Goal: Use online tool/utility: Utilize a website feature to perform a specific function

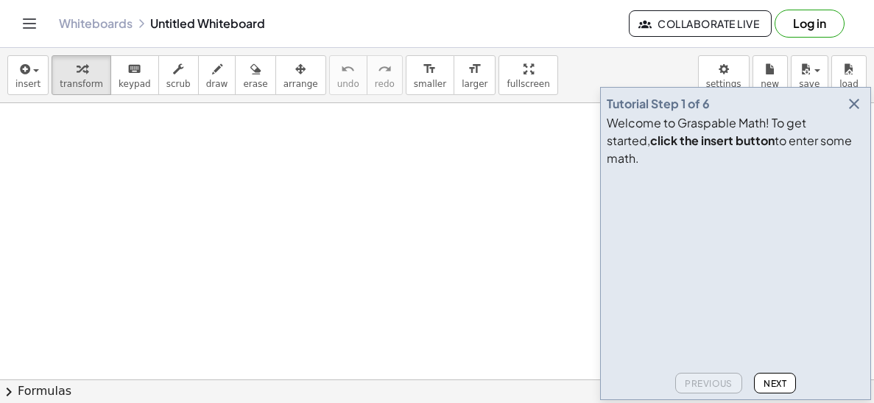
click at [849, 113] on icon "button" at bounding box center [854, 104] width 18 height 18
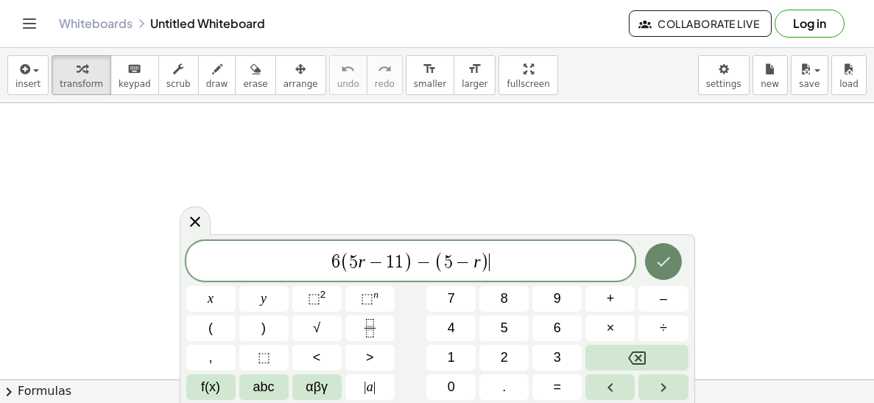
click at [669, 262] on icon "Done" at bounding box center [663, 262] width 18 height 18
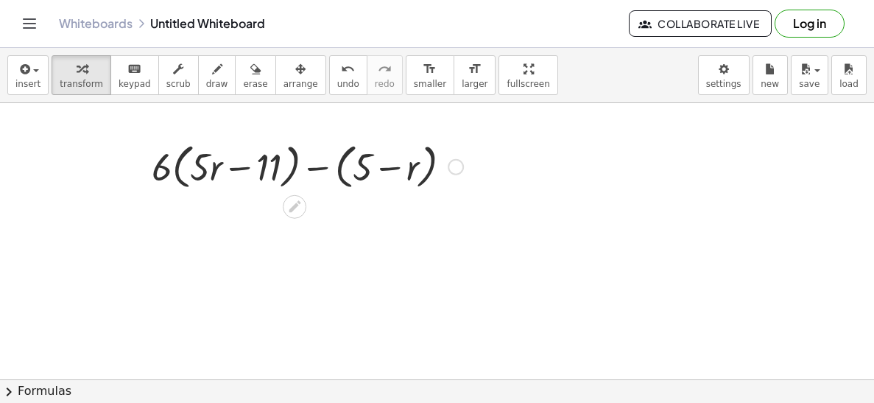
click at [229, 175] on div at bounding box center [307, 166] width 326 height 56
click at [384, 174] on div at bounding box center [307, 166] width 326 height 56
click at [161, 166] on div at bounding box center [307, 166] width 326 height 56
click at [297, 212] on icon at bounding box center [294, 206] width 15 height 15
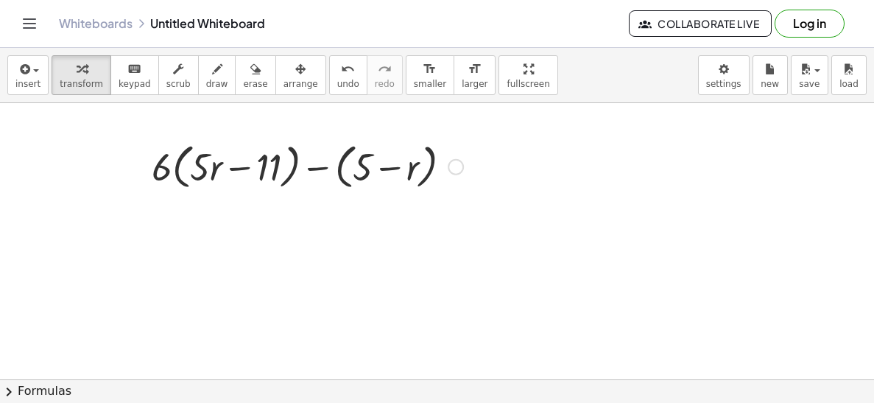
click at [453, 172] on div at bounding box center [456, 167] width 16 height 16
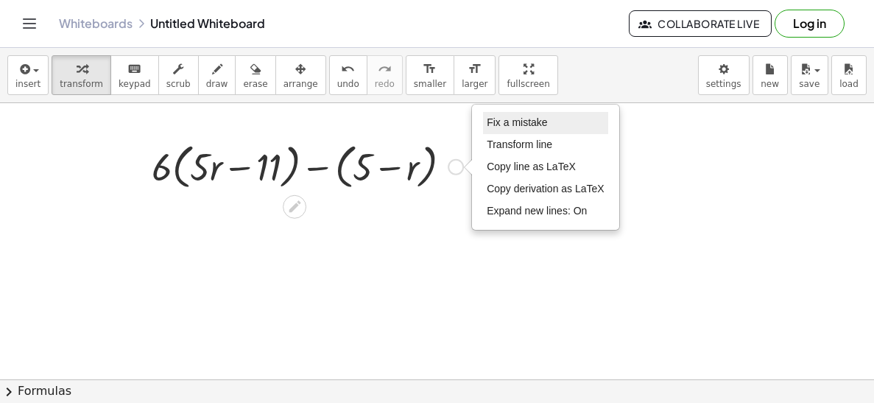
click at [503, 121] on span "Fix a mistake" at bounding box center [517, 122] width 60 height 12
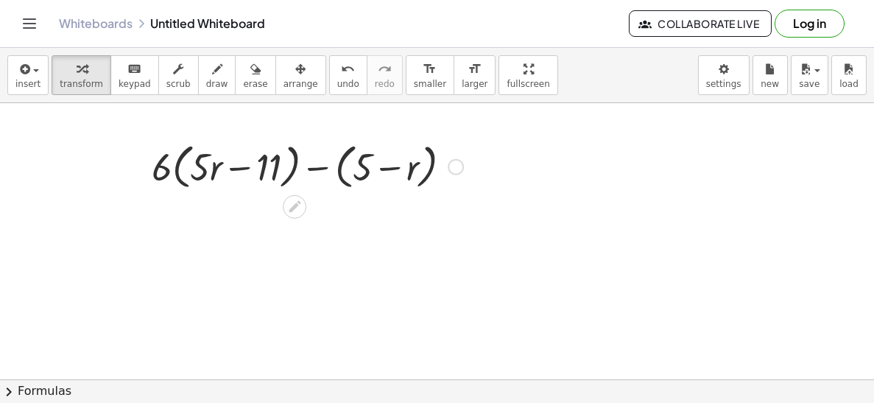
click at [168, 169] on div at bounding box center [307, 166] width 326 height 56
drag, startPoint x: 168, startPoint y: 169, endPoint x: 209, endPoint y: 169, distance: 41.2
click at [209, 169] on div at bounding box center [307, 166] width 326 height 56
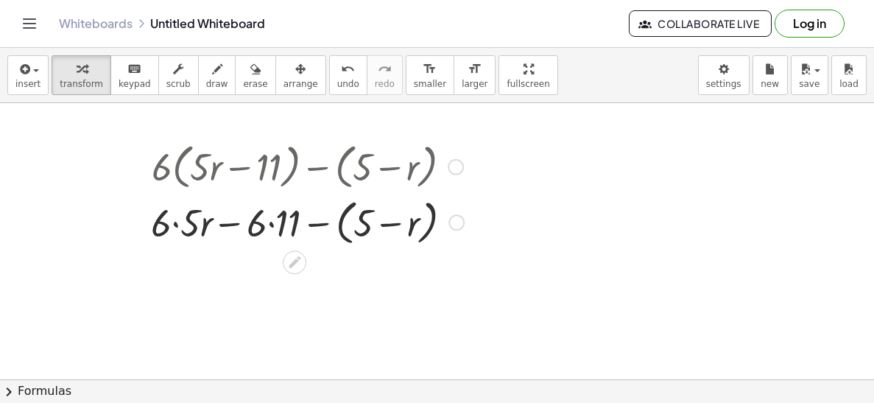
click at [250, 228] on div at bounding box center [308, 221] width 328 height 56
click at [288, 227] on div at bounding box center [308, 221] width 328 height 56
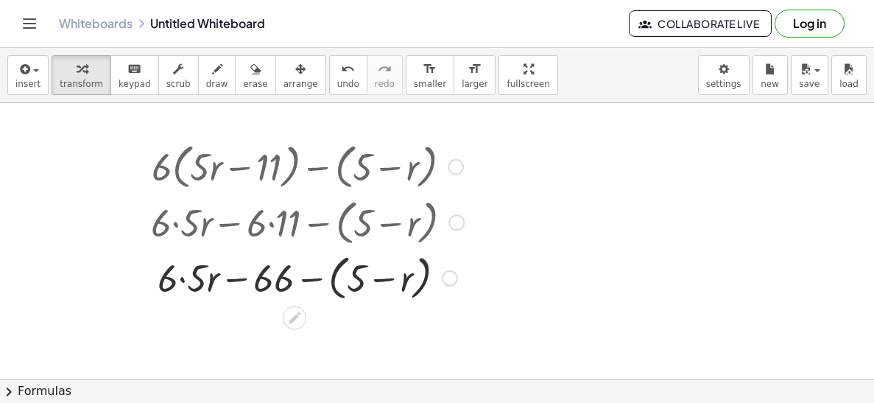
click at [194, 281] on div at bounding box center [308, 277] width 328 height 56
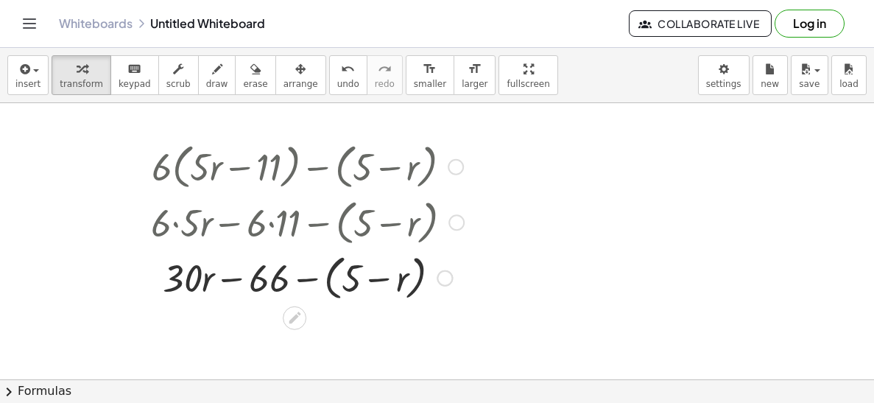
click at [347, 283] on div at bounding box center [308, 277] width 328 height 56
drag, startPoint x: 188, startPoint y: 284, endPoint x: 401, endPoint y: 288, distance: 213.5
click at [401, 288] on div at bounding box center [308, 277] width 328 height 56
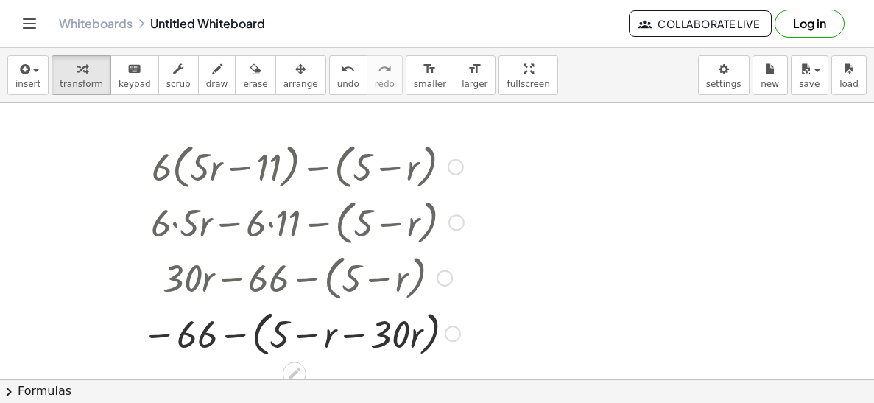
click at [389, 329] on div at bounding box center [303, 332] width 336 height 56
click at [336, 333] on div at bounding box center [303, 332] width 336 height 56
click at [338, 334] on div at bounding box center [303, 332] width 336 height 56
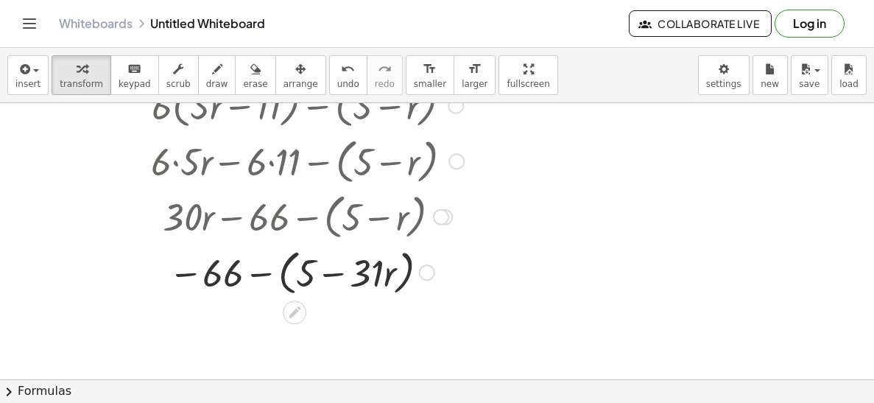
scroll to position [63, 0]
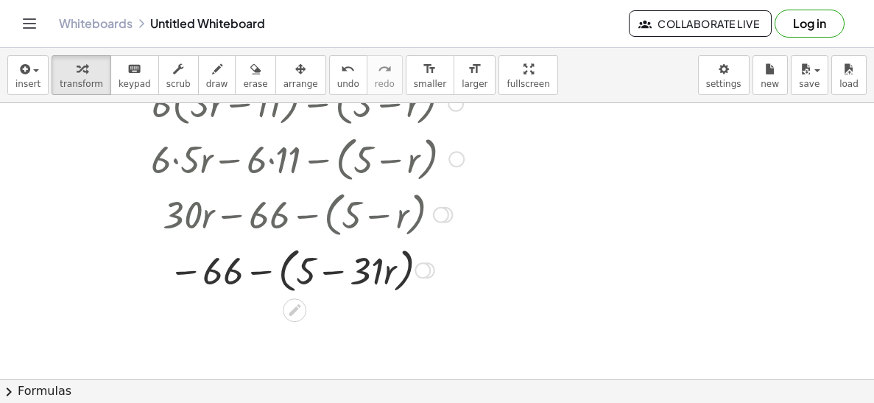
click at [241, 272] on div at bounding box center [308, 269] width 328 height 56
drag, startPoint x: 225, startPoint y: 277, endPoint x: 310, endPoint y: 280, distance: 85.5
click at [310, 280] on div at bounding box center [308, 269] width 328 height 56
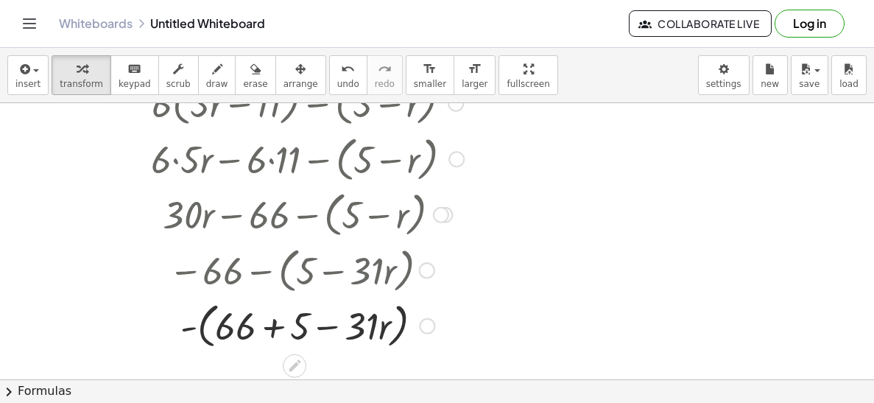
click at [233, 323] on div at bounding box center [308, 325] width 328 height 56
click at [264, 328] on div at bounding box center [308, 325] width 328 height 56
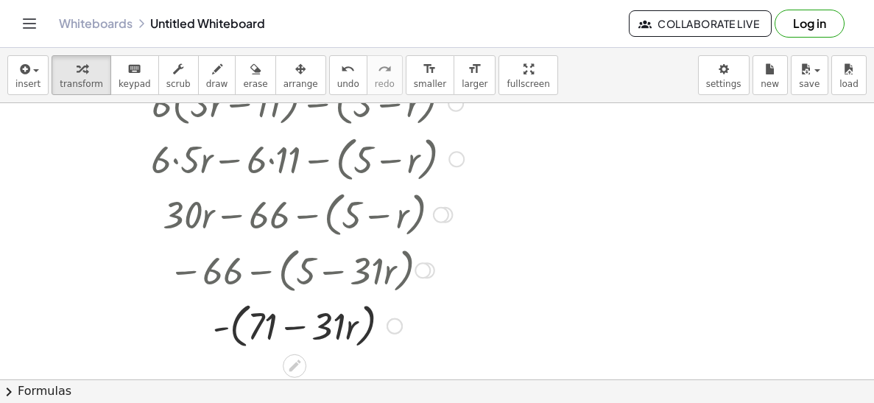
click at [285, 327] on div at bounding box center [308, 325] width 328 height 56
click at [331, 321] on div at bounding box center [308, 325] width 328 height 56
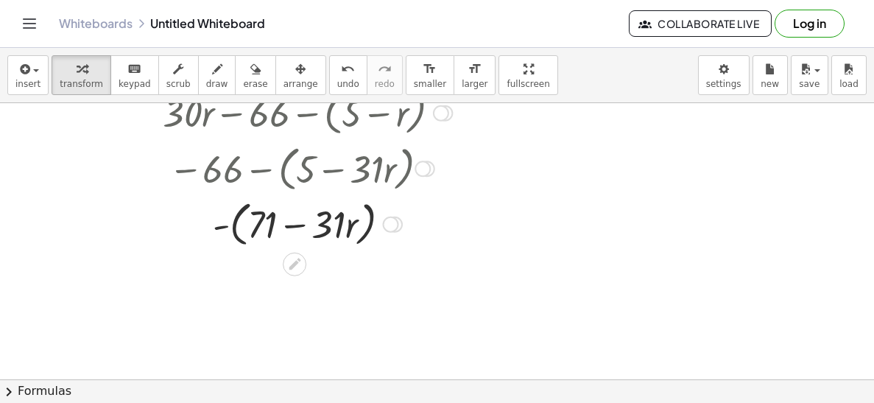
click at [390, 223] on div at bounding box center [391, 224] width 16 height 16
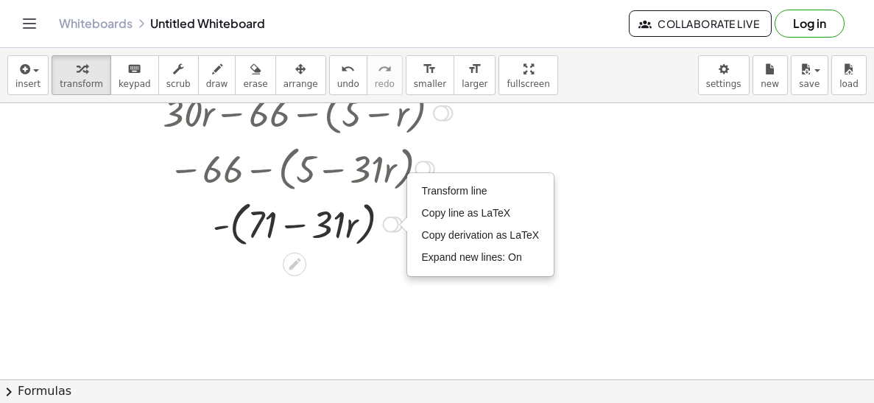
click at [352, 235] on div at bounding box center [308, 223] width 328 height 56
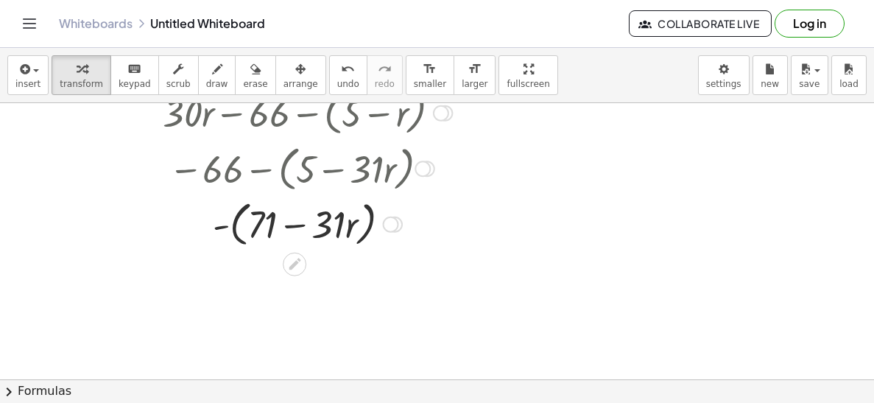
click at [335, 226] on div at bounding box center [308, 223] width 328 height 56
click at [387, 235] on div at bounding box center [308, 223] width 328 height 56
click at [388, 227] on div at bounding box center [308, 223] width 328 height 50
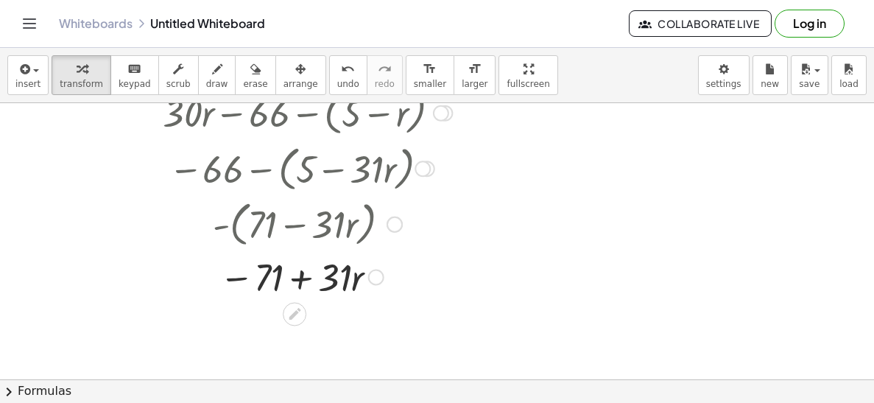
click at [283, 270] on div at bounding box center [308, 275] width 328 height 50
click at [267, 282] on div at bounding box center [308, 275] width 328 height 50
click at [282, 303] on div "+ · 6 · ( + · 5 · r − 11 ) − ( + 5 − r ) + · 6 · 5 · r − · 6 · 11 − ( + 5 − r )…" at bounding box center [302, 137] width 346 height 336
click at [294, 306] on icon at bounding box center [294, 313] width 15 height 15
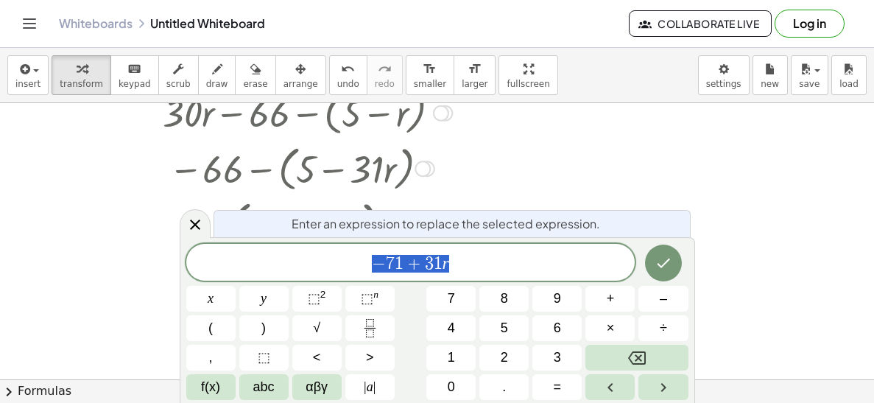
click at [462, 267] on span "− 7 1 + 3 1 r" at bounding box center [410, 263] width 449 height 21
click at [569, 158] on div at bounding box center [437, 262] width 874 height 648
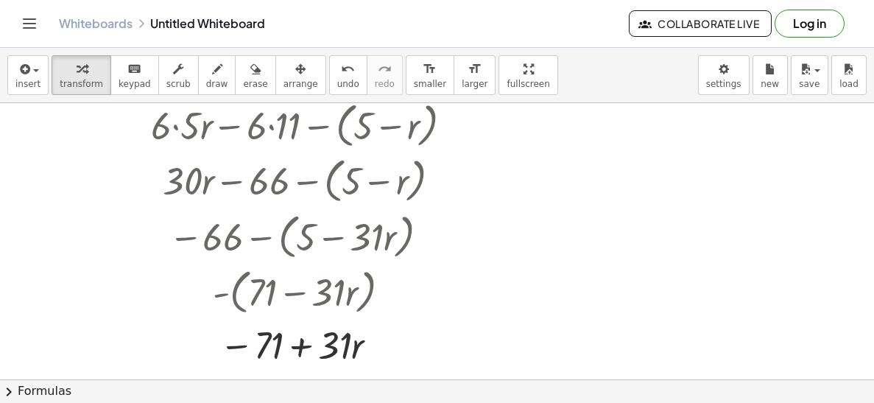
scroll to position [98, 0]
click at [252, 343] on div at bounding box center [308, 342] width 328 height 50
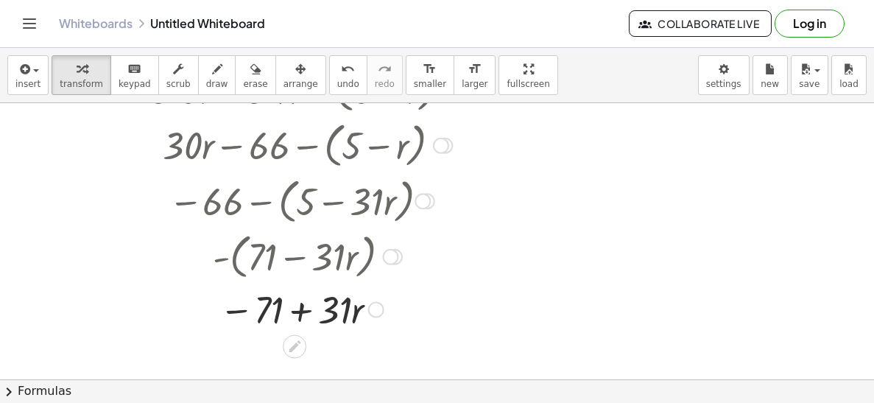
scroll to position [169, 0]
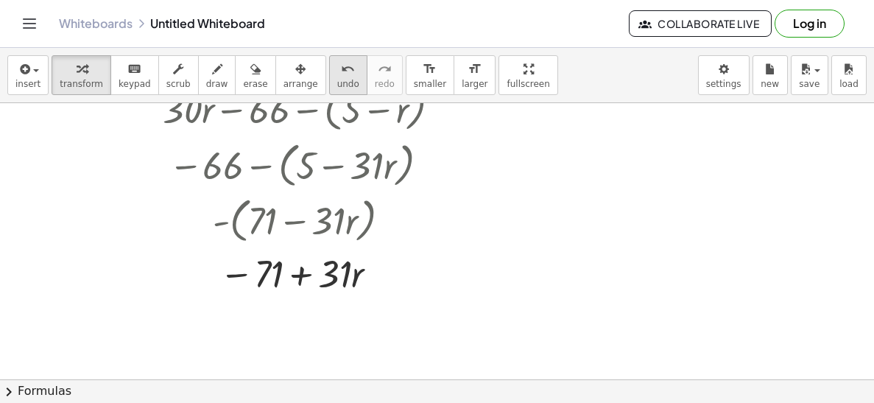
click at [337, 80] on span "undo" at bounding box center [348, 84] width 22 height 10
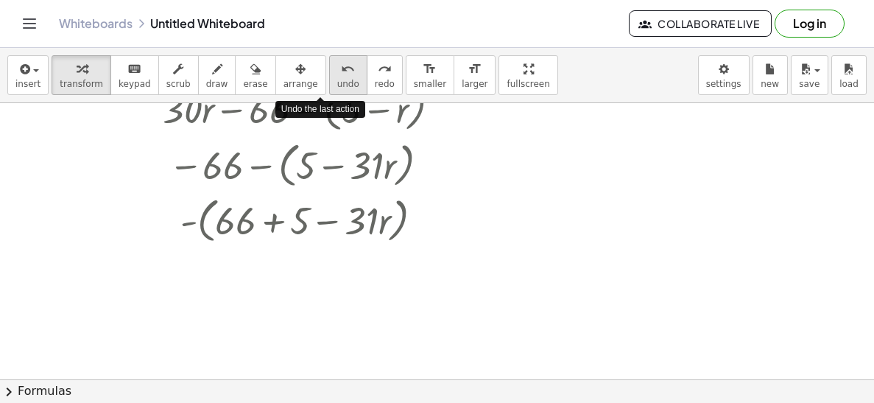
click at [337, 80] on span "undo" at bounding box center [348, 84] width 22 height 10
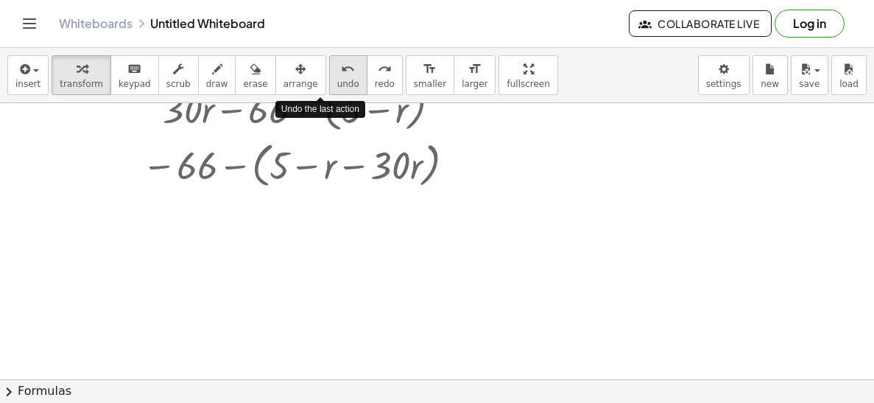
click at [337, 80] on span "undo" at bounding box center [348, 84] width 22 height 10
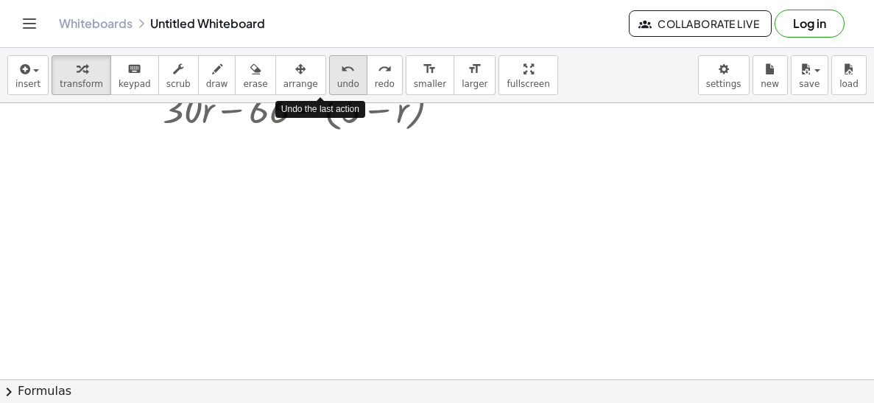
click at [337, 80] on span "undo" at bounding box center [348, 84] width 22 height 10
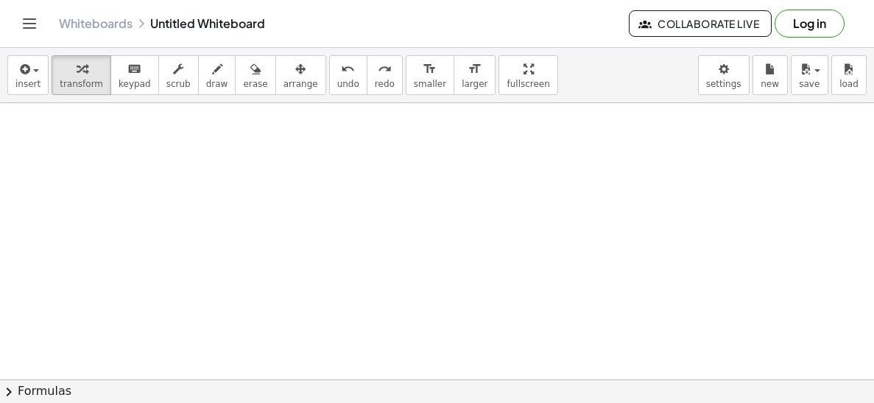
scroll to position [0, 0]
click at [132, 96] on div "insert select one: Math Expression Function Text Youtube Video Graphing Geometr…" at bounding box center [437, 75] width 874 height 55
click at [128, 65] on icon "keyboard" at bounding box center [134, 69] width 14 height 18
click at [261, 188] on div at bounding box center [437, 379] width 874 height 552
click at [84, 82] on span "transform" at bounding box center [81, 84] width 43 height 10
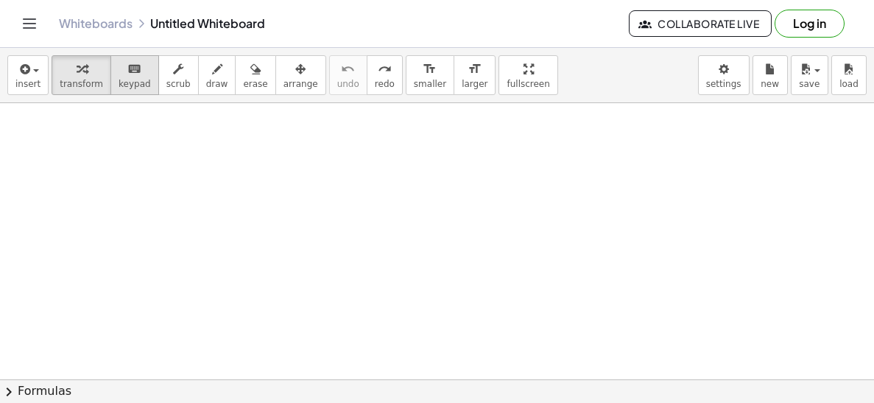
click at [127, 65] on icon "keyboard" at bounding box center [134, 69] width 14 height 18
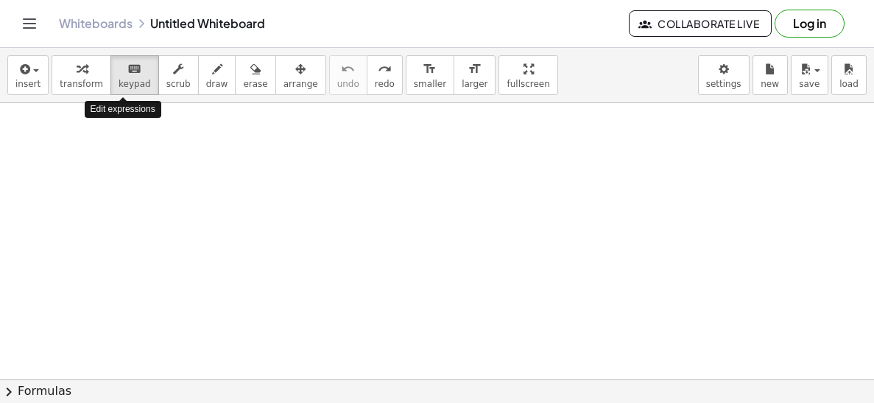
click at [374, 137] on div at bounding box center [437, 379] width 874 height 552
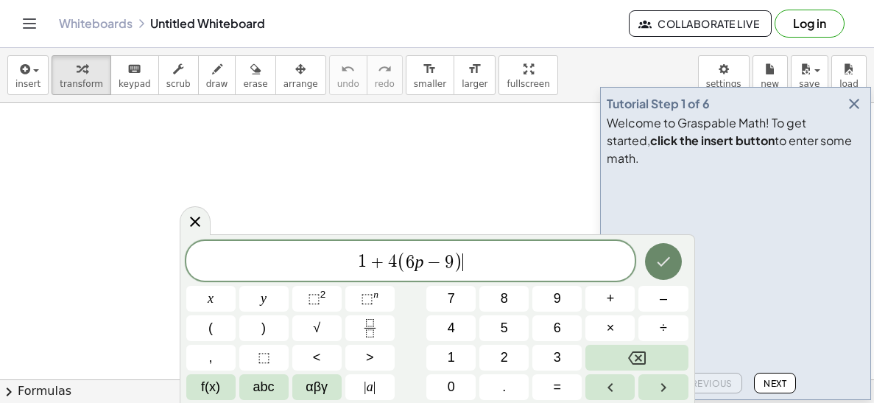
click at [674, 258] on button "Done" at bounding box center [663, 261] width 37 height 37
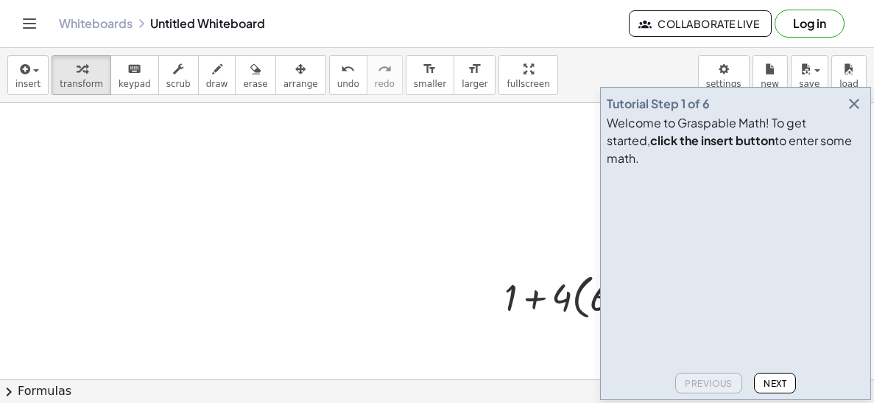
click at [853, 113] on icon "button" at bounding box center [854, 104] width 18 height 18
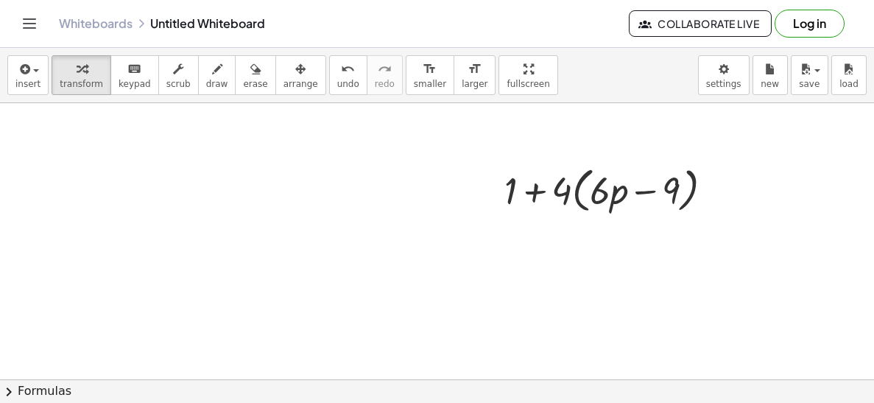
scroll to position [83, 0]
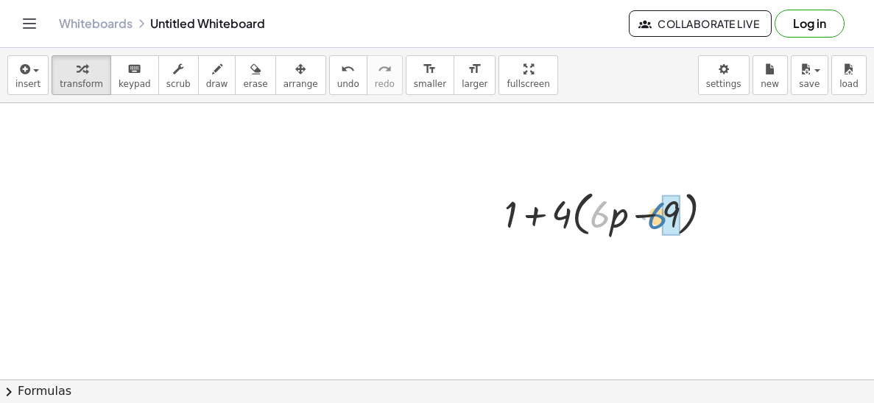
drag, startPoint x: 610, startPoint y: 217, endPoint x: 680, endPoint y: 216, distance: 70.7
click at [680, 216] on div at bounding box center [614, 213] width 235 height 56
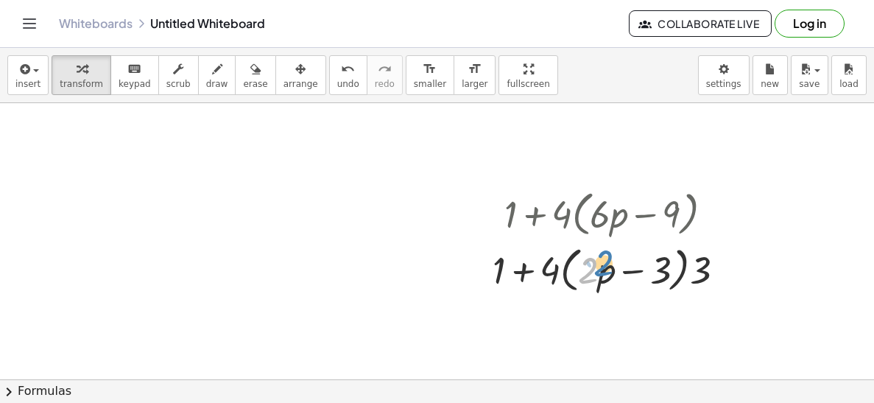
drag, startPoint x: 589, startPoint y: 269, endPoint x: 602, endPoint y: 266, distance: 13.6
click at [602, 266] on div at bounding box center [614, 268] width 258 height 56
drag, startPoint x: 544, startPoint y: 267, endPoint x: 592, endPoint y: 269, distance: 47.9
click at [592, 269] on div at bounding box center [614, 268] width 258 height 56
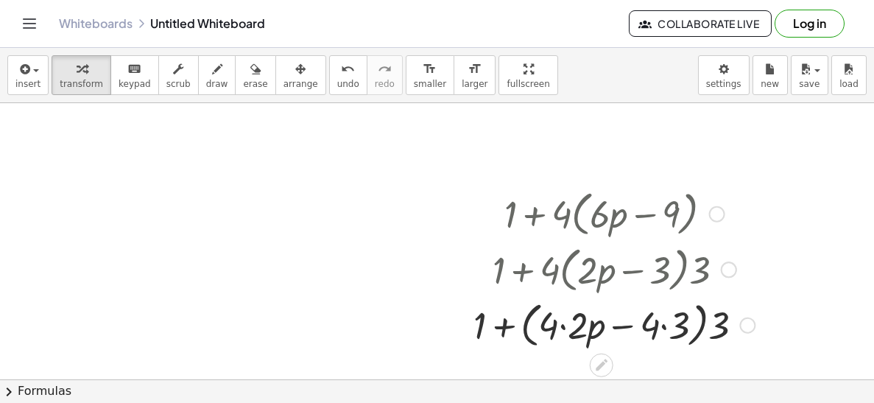
click at [482, 272] on div at bounding box center [614, 268] width 296 height 56
drag, startPoint x: 477, startPoint y: 320, endPoint x: 565, endPoint y: 330, distance: 88.9
click at [566, 331] on div at bounding box center [614, 324] width 296 height 56
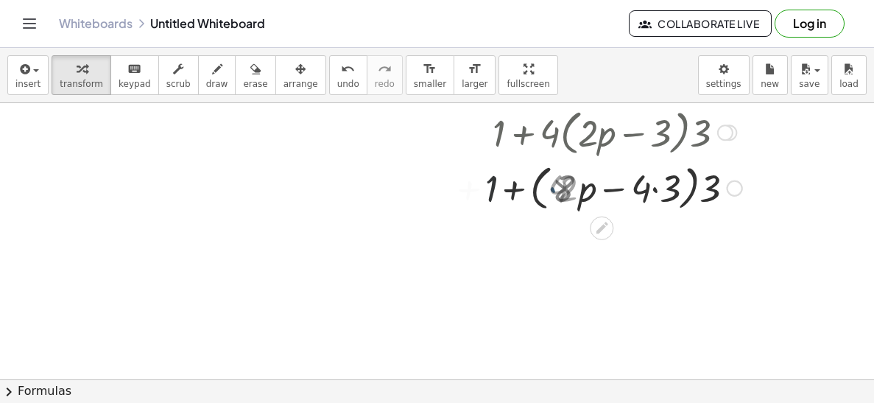
scroll to position [243, 0]
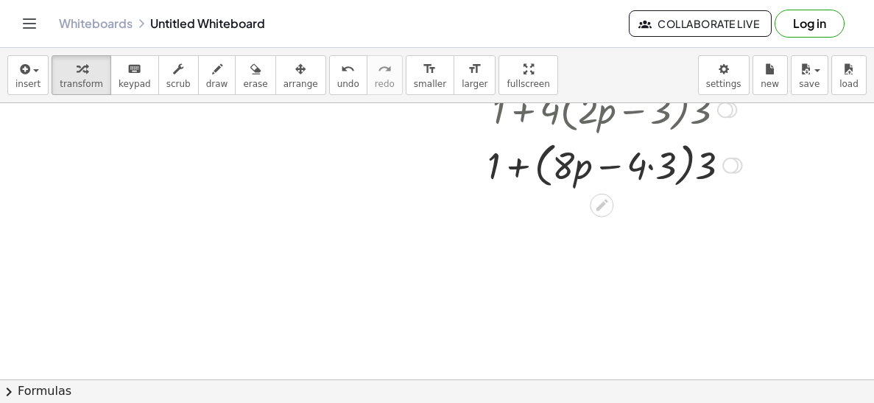
click at [579, 174] on div at bounding box center [614, 164] width 269 height 56
click at [669, 170] on div at bounding box center [614, 164] width 269 height 56
click at [624, 170] on div at bounding box center [614, 164] width 258 height 56
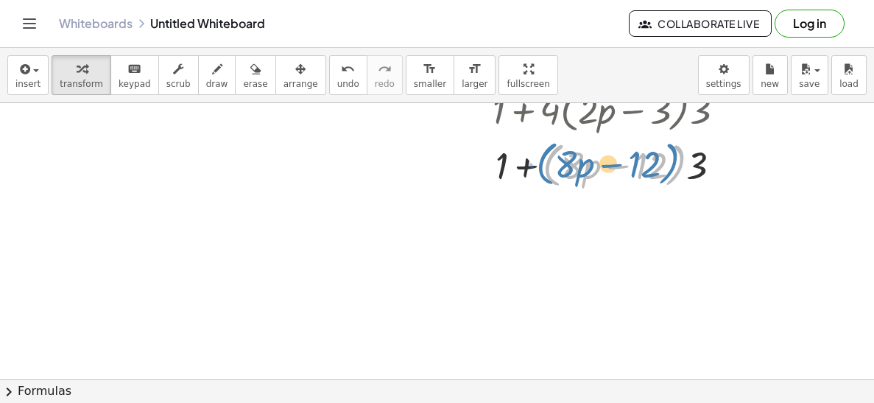
drag, startPoint x: 686, startPoint y: 169, endPoint x: 702, endPoint y: 169, distance: 15.5
click at [702, 169] on div at bounding box center [614, 164] width 258 height 56
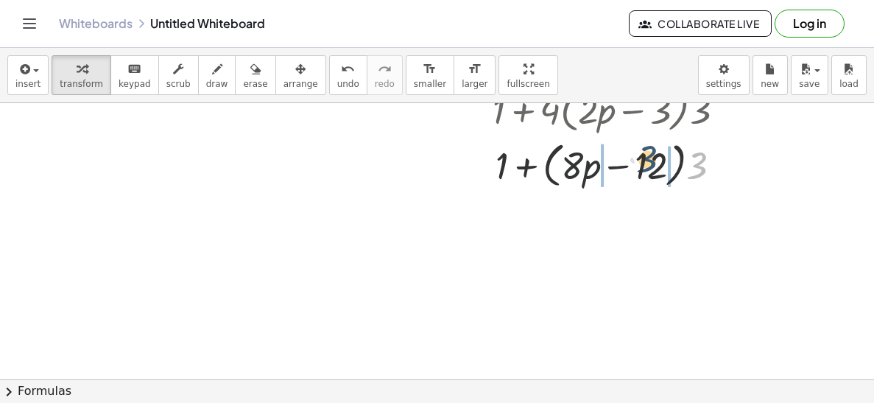
drag, startPoint x: 700, startPoint y: 173, endPoint x: 650, endPoint y: 167, distance: 50.4
click at [650, 167] on div at bounding box center [614, 164] width 258 height 56
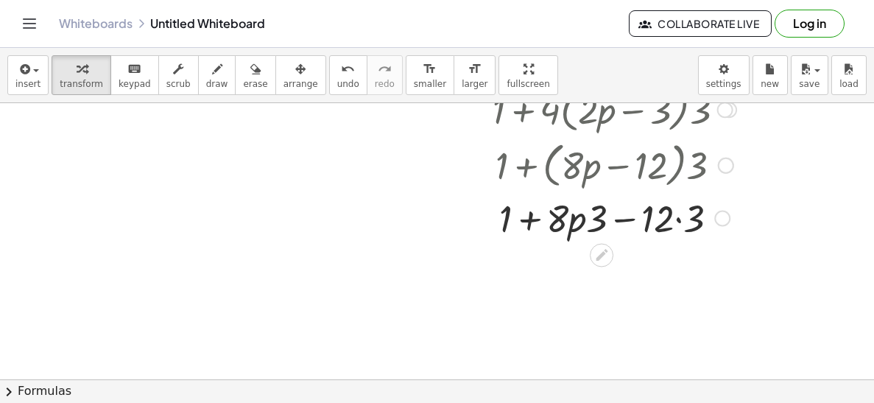
click at [587, 216] on div at bounding box center [614, 216] width 258 height 50
click at [604, 221] on div at bounding box center [614, 216] width 258 height 50
drag, startPoint x: 604, startPoint y: 221, endPoint x: 671, endPoint y: 222, distance: 67.7
click at [671, 222] on div at bounding box center [614, 217] width 269 height 56
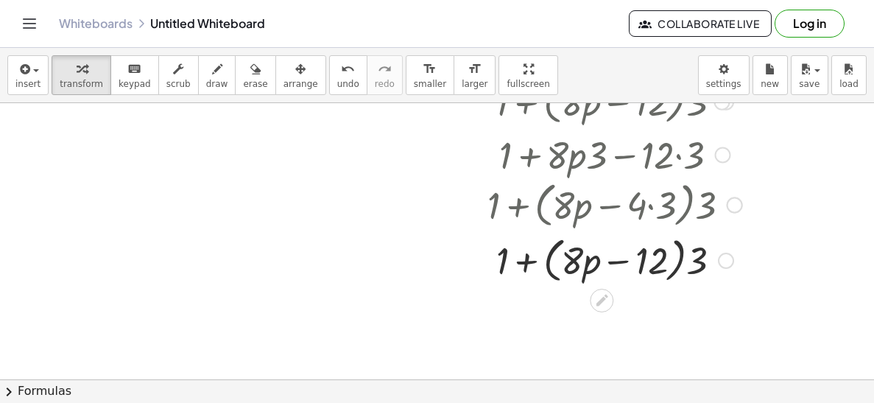
scroll to position [327, 0]
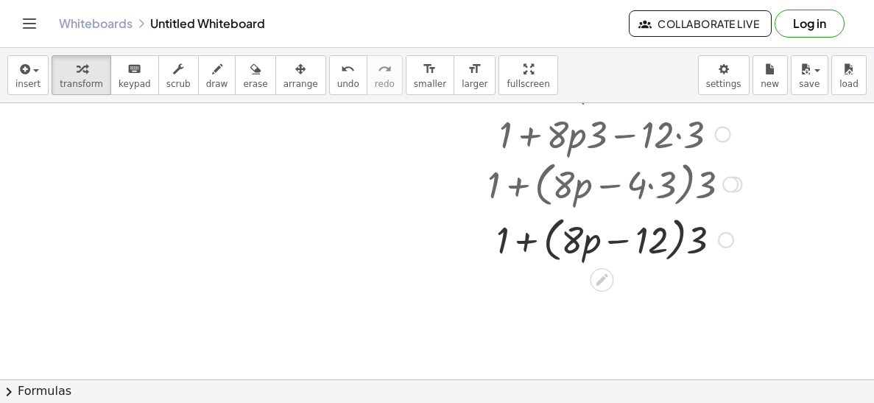
click at [691, 250] on div at bounding box center [614, 239] width 269 height 56
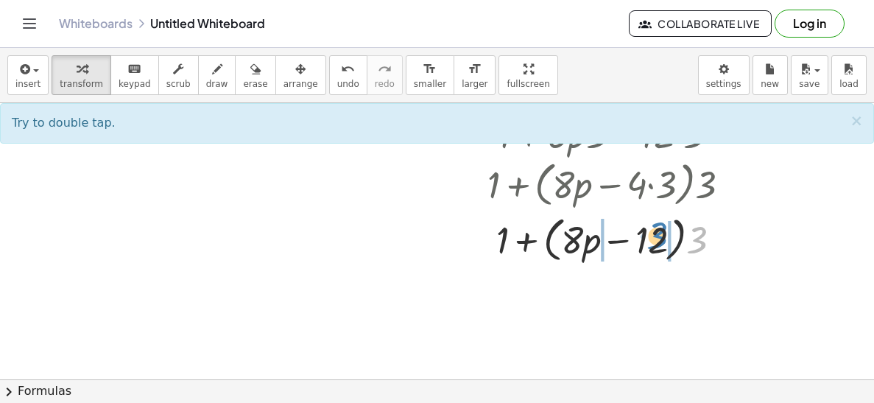
drag, startPoint x: 691, startPoint y: 250, endPoint x: 652, endPoint y: 246, distance: 40.0
click at [652, 246] on div at bounding box center [614, 239] width 269 height 56
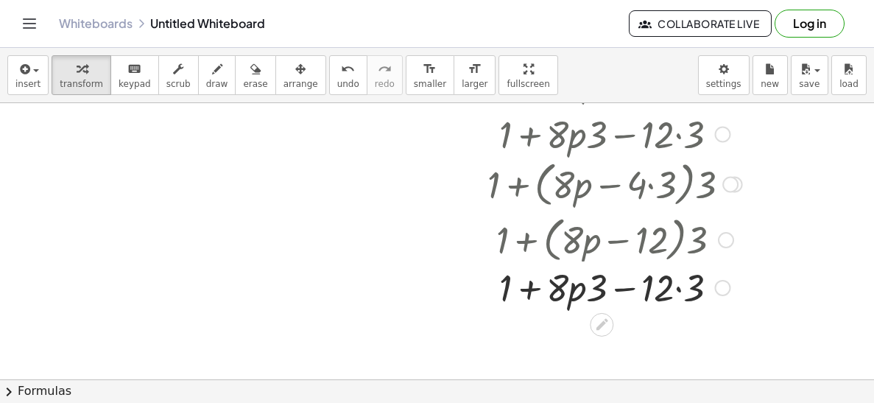
click at [652, 246] on div at bounding box center [614, 239] width 276 height 56
click at [658, 294] on div at bounding box center [614, 292] width 269 height 50
click at [682, 295] on div at bounding box center [614, 292] width 269 height 50
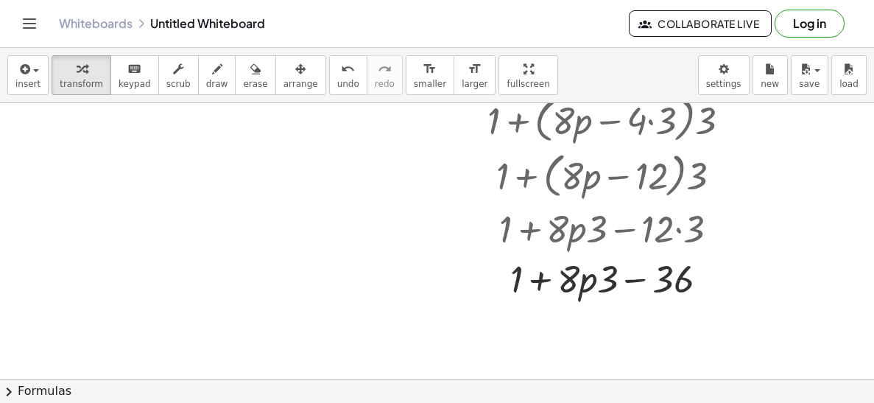
scroll to position [405, 0]
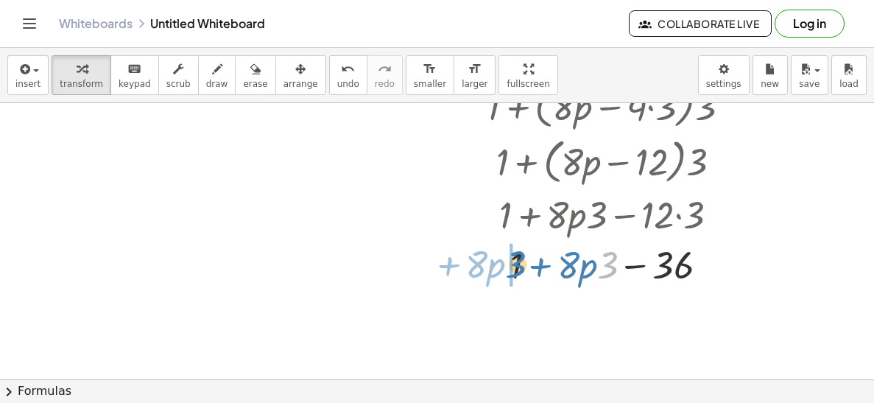
drag, startPoint x: 604, startPoint y: 270, endPoint x: 512, endPoint y: 269, distance: 92.8
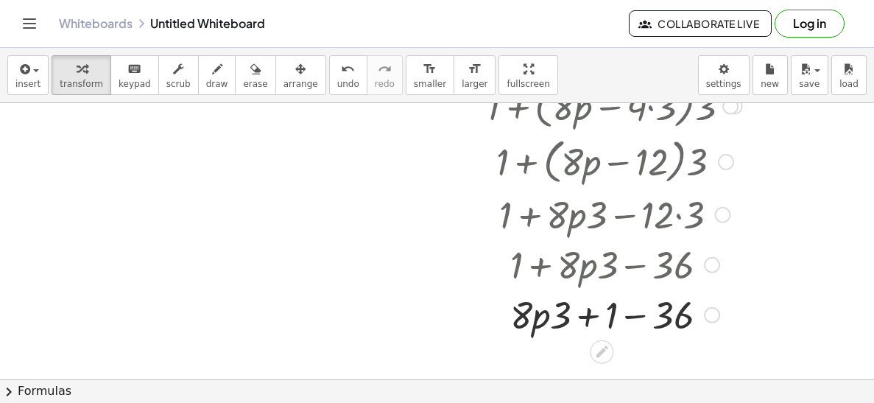
click at [566, 315] on div at bounding box center [614, 314] width 269 height 50
drag, startPoint x: 566, startPoint y: 315, endPoint x: 609, endPoint y: 316, distance: 42.7
click at [610, 317] on div at bounding box center [614, 314] width 269 height 50
drag, startPoint x: 553, startPoint y: 320, endPoint x: 601, endPoint y: 317, distance: 48.7
click at [601, 317] on div at bounding box center [614, 314] width 269 height 50
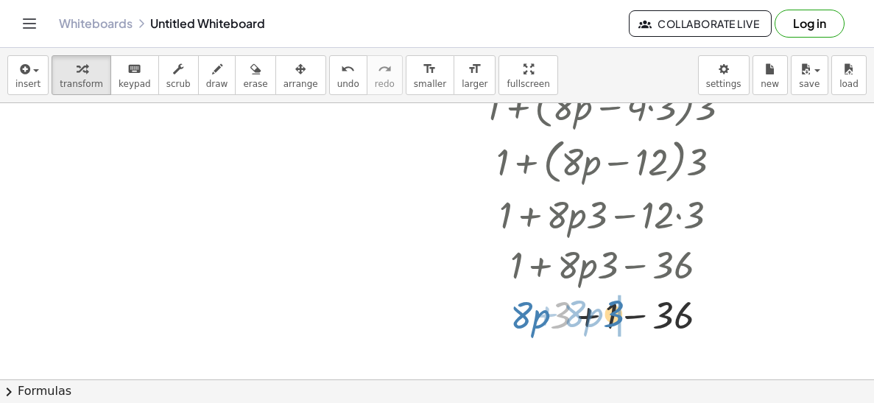
drag, startPoint x: 562, startPoint y: 322, endPoint x: 615, endPoint y: 320, distance: 52.3
click at [615, 320] on div at bounding box center [614, 314] width 269 height 50
click at [518, 317] on div at bounding box center [614, 314] width 269 height 50
drag, startPoint x: 518, startPoint y: 317, endPoint x: 606, endPoint y: 320, distance: 88.4
click at [606, 320] on div at bounding box center [614, 314] width 269 height 50
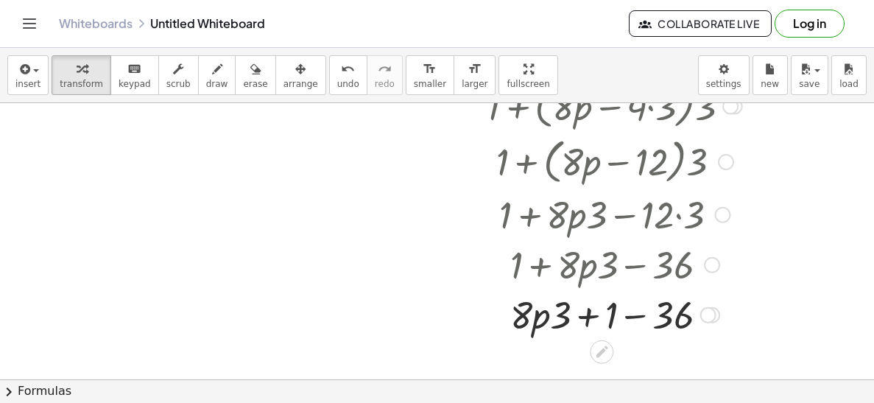
click at [573, 320] on div at bounding box center [614, 314] width 269 height 50
drag, startPoint x: 539, startPoint y: 320, endPoint x: 476, endPoint y: 325, distance: 63.6
click at [476, 325] on div "+ 1 + · 4 · ( + · 6 · p − 9 ) + 1 + · 4 · ( + · 3 · 2 · p − · 3 · 3 ) + 1 + · 4…" at bounding box center [609, 100] width 288 height 483
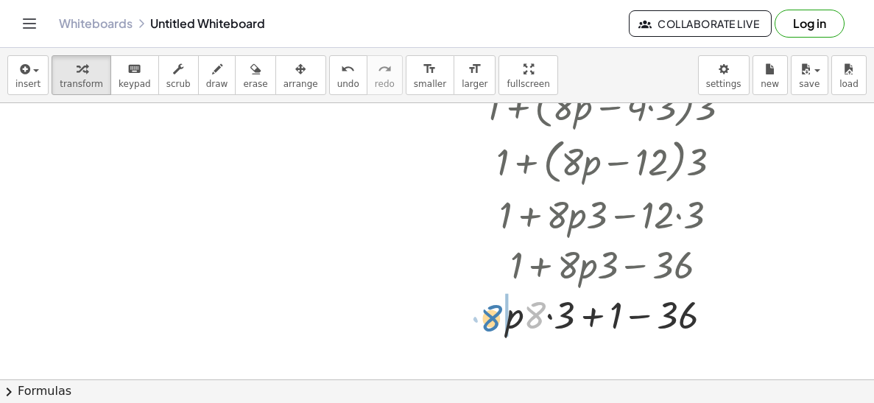
drag, startPoint x: 531, startPoint y: 315, endPoint x: 488, endPoint y: 318, distance: 42.8
click at [488, 318] on div at bounding box center [614, 314] width 269 height 50
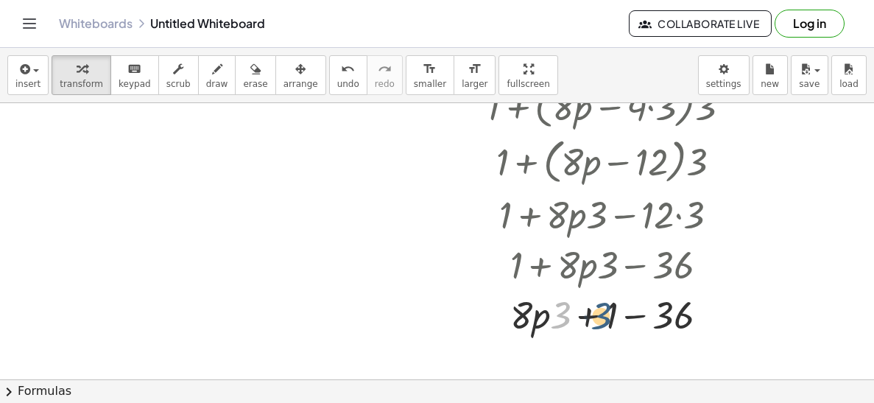
drag, startPoint x: 558, startPoint y: 317, endPoint x: 606, endPoint y: 316, distance: 47.9
click at [606, 316] on div at bounding box center [614, 314] width 269 height 50
click at [607, 317] on div at bounding box center [614, 314] width 269 height 50
drag, startPoint x: 613, startPoint y: 317, endPoint x: 566, endPoint y: 317, distance: 47.1
click at [566, 317] on div at bounding box center [614, 314] width 269 height 50
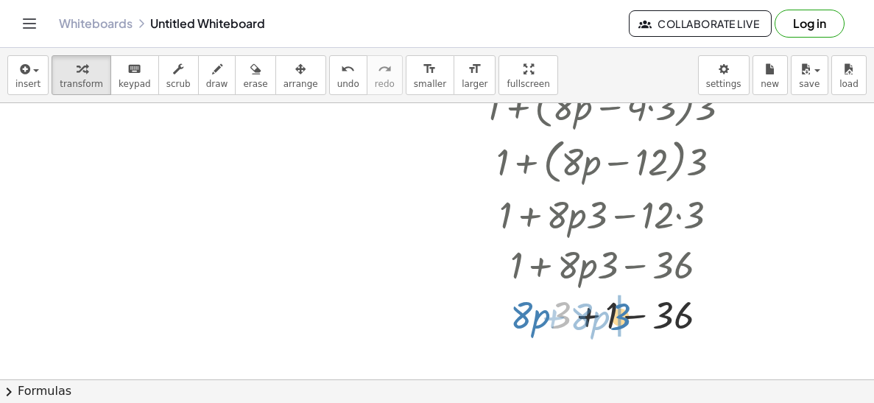
drag, startPoint x: 565, startPoint y: 317, endPoint x: 625, endPoint y: 319, distance: 59.7
click at [625, 319] on div at bounding box center [614, 314] width 269 height 50
drag, startPoint x: 511, startPoint y: 319, endPoint x: 607, endPoint y: 320, distance: 95.7
click at [607, 320] on div at bounding box center [614, 314] width 269 height 50
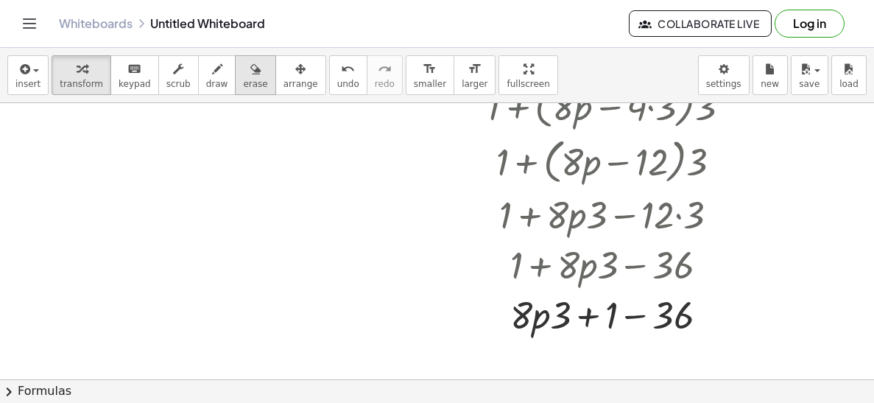
click at [243, 80] on span "erase" at bounding box center [255, 84] width 24 height 10
click at [534, 313] on div at bounding box center [437, 112] width 874 height 828
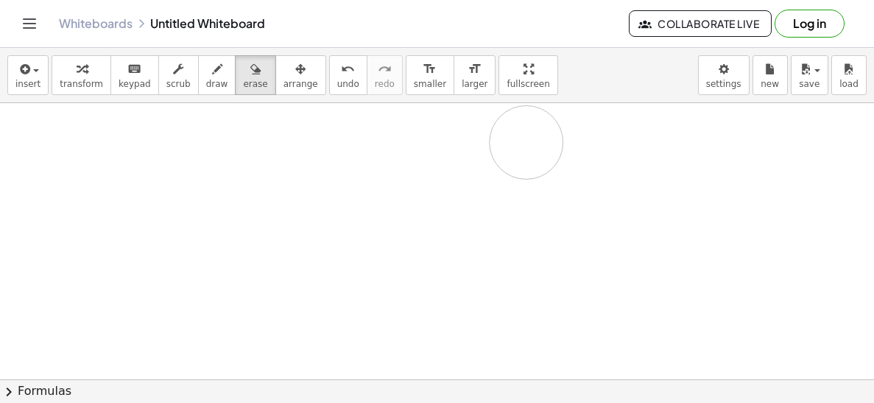
drag, startPoint x: 534, startPoint y: 313, endPoint x: 526, endPoint y: 141, distance: 171.7
click at [526, 141] on div at bounding box center [437, 112] width 874 height 828
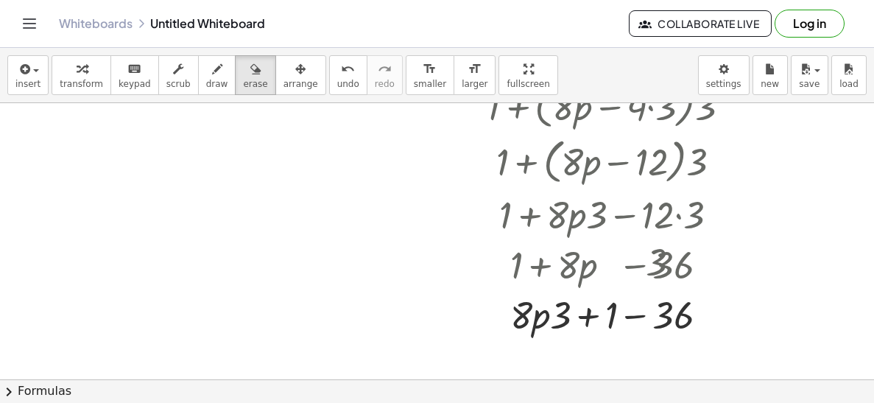
click at [537, 304] on div at bounding box center [437, 112] width 874 height 828
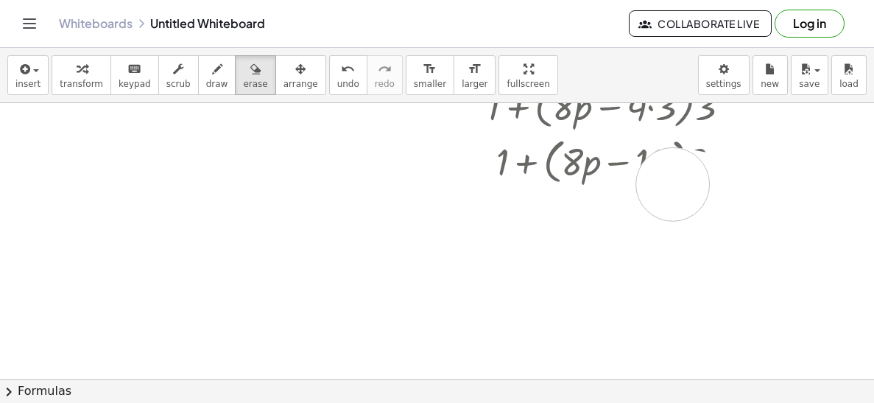
drag, startPoint x: 537, startPoint y: 304, endPoint x: 591, endPoint y: 192, distance: 124.1
click at [591, 192] on div at bounding box center [437, 112] width 874 height 828
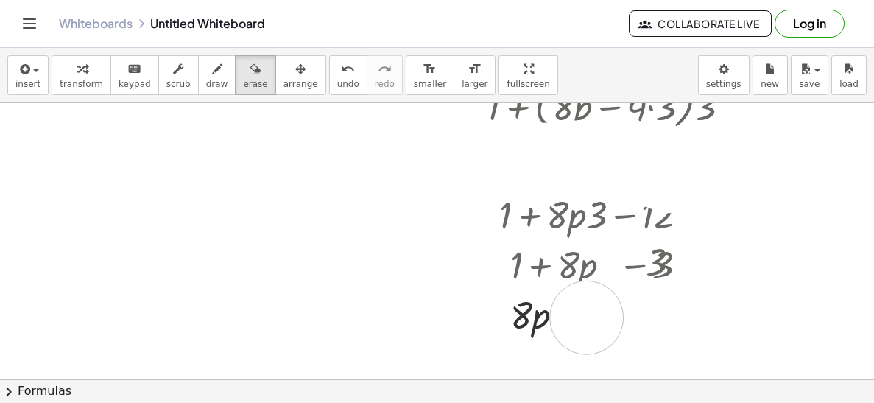
drag, startPoint x: 484, startPoint y: 162, endPoint x: 508, endPoint y: 320, distance: 159.3
click at [508, 320] on div at bounding box center [437, 112] width 874 height 828
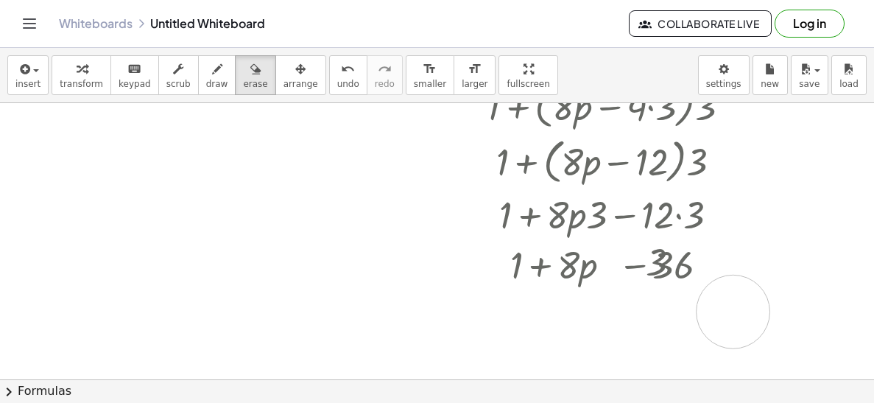
drag, startPoint x: 508, startPoint y: 320, endPoint x: 735, endPoint y: 311, distance: 226.9
click at [735, 311] on div at bounding box center [437, 112] width 874 height 828
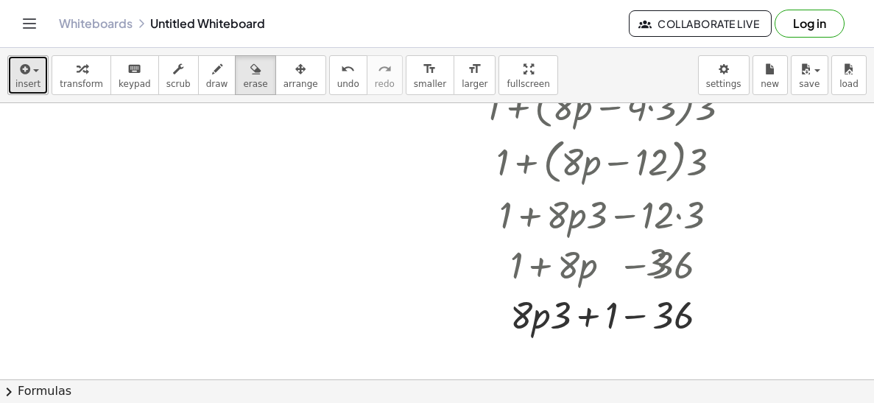
click at [27, 84] on span "insert" at bounding box center [27, 84] width 25 height 10
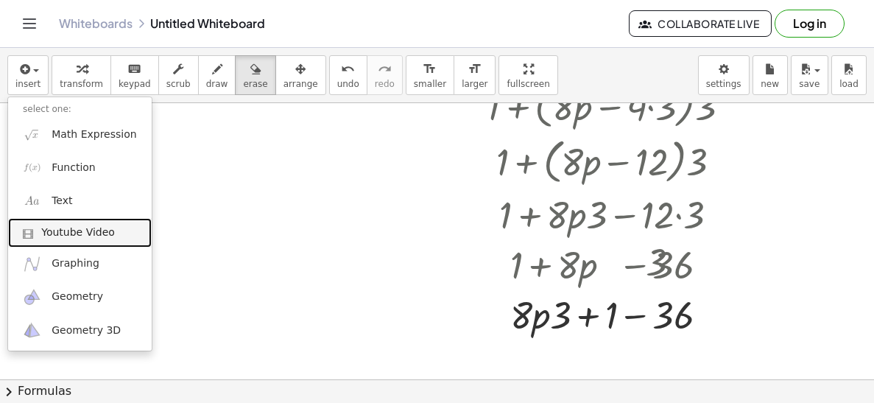
click at [111, 234] on link "Youtube Video" at bounding box center [80, 232] width 144 height 29
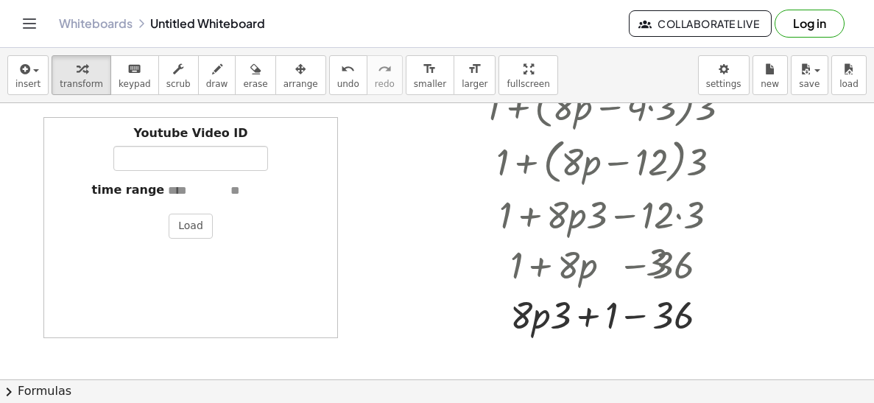
click at [390, 172] on div at bounding box center [437, 112] width 874 height 828
click at [68, 79] on span "transform" at bounding box center [81, 84] width 43 height 10
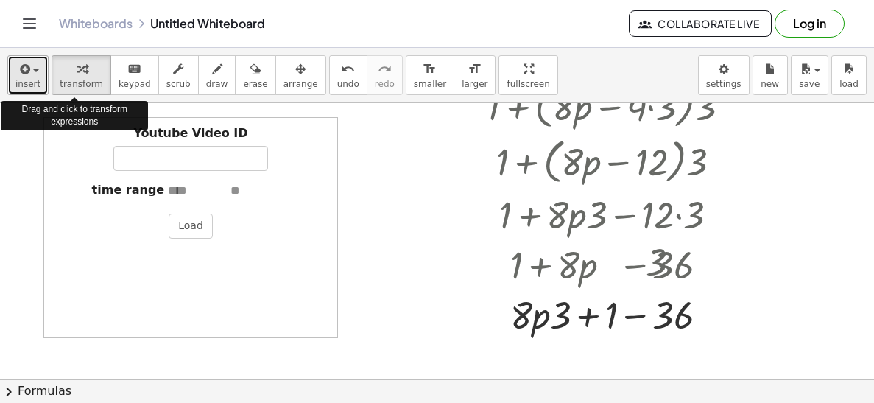
click at [14, 83] on button "insert" at bounding box center [27, 75] width 41 height 40
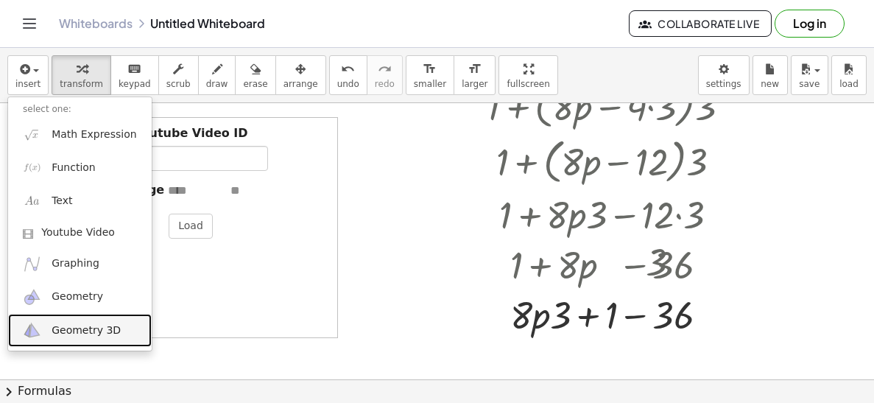
click at [82, 330] on span "Geometry 3D" at bounding box center [86, 330] width 69 height 15
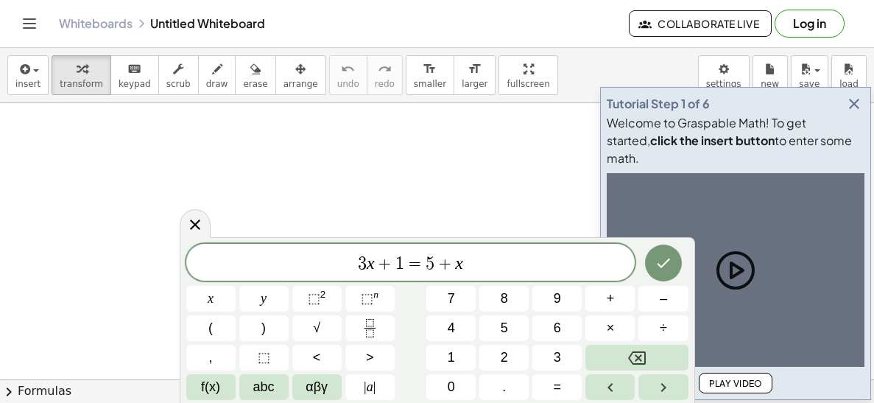
click at [526, 260] on span "3 x + 1 = 5 + x" at bounding box center [410, 263] width 449 height 21
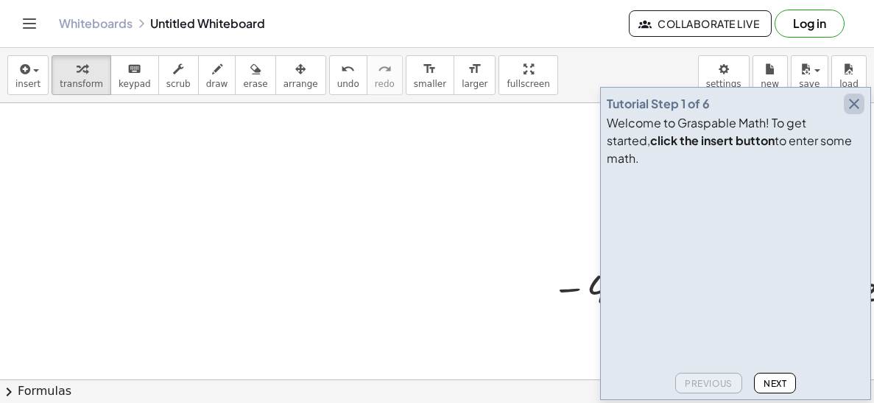
click at [859, 113] on icon "button" at bounding box center [854, 104] width 18 height 18
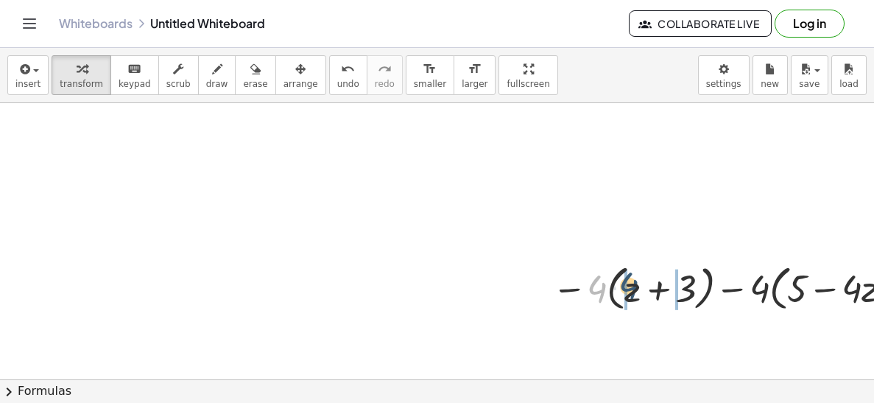
drag, startPoint x: 593, startPoint y: 294, endPoint x: 628, endPoint y: 292, distance: 35.4
click at [628, 292] on div at bounding box center [734, 287] width 378 height 56
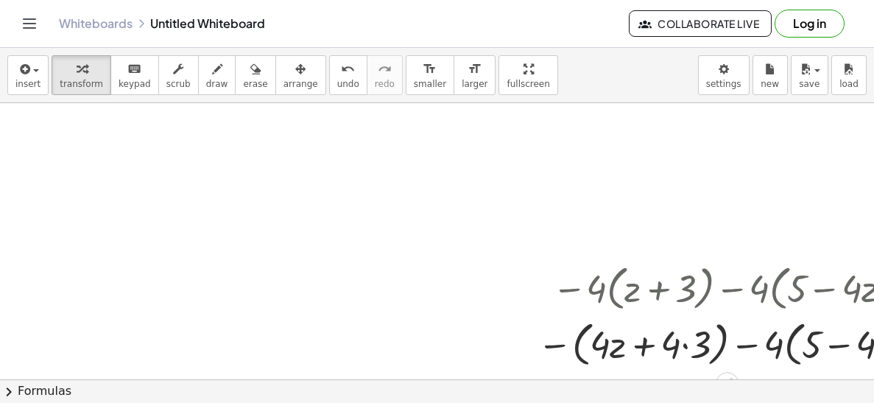
click at [621, 336] on div at bounding box center [734, 342] width 408 height 56
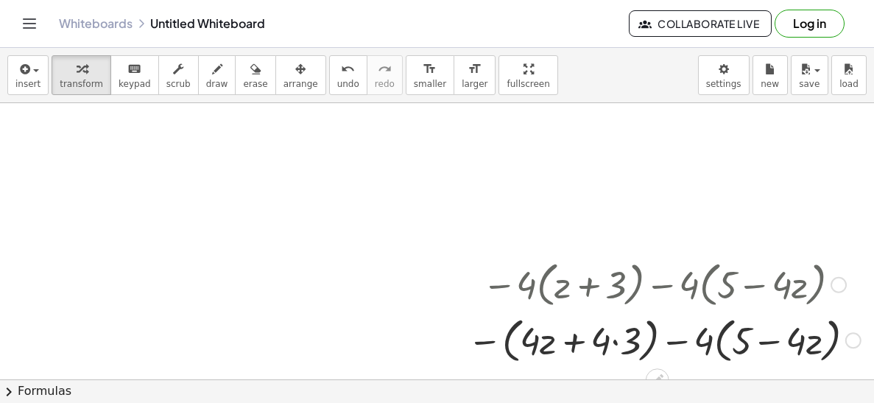
scroll to position [4, 68]
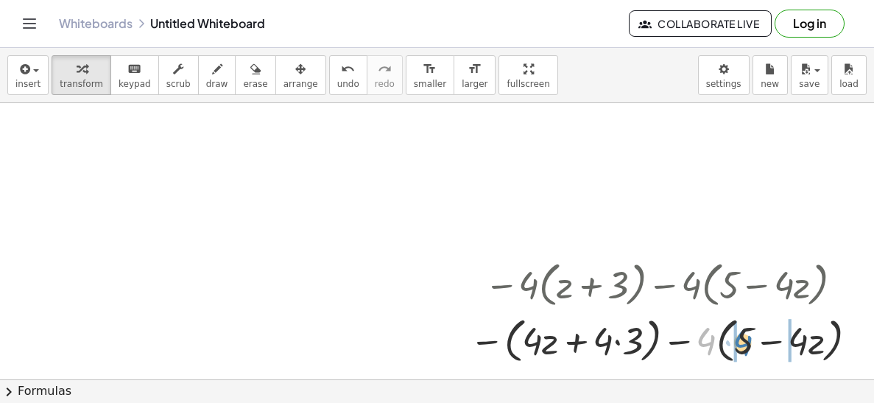
drag, startPoint x: 705, startPoint y: 342, endPoint x: 741, endPoint y: 345, distance: 36.9
click at [741, 345] on div at bounding box center [666, 339] width 408 height 56
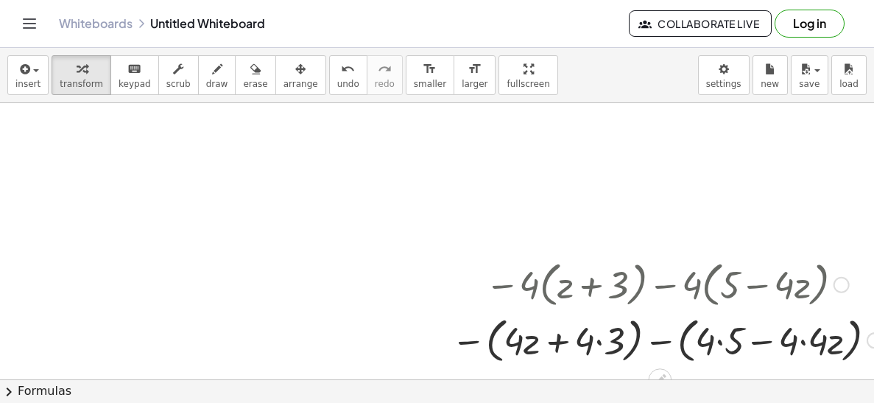
click at [732, 342] on div at bounding box center [666, 339] width 445 height 56
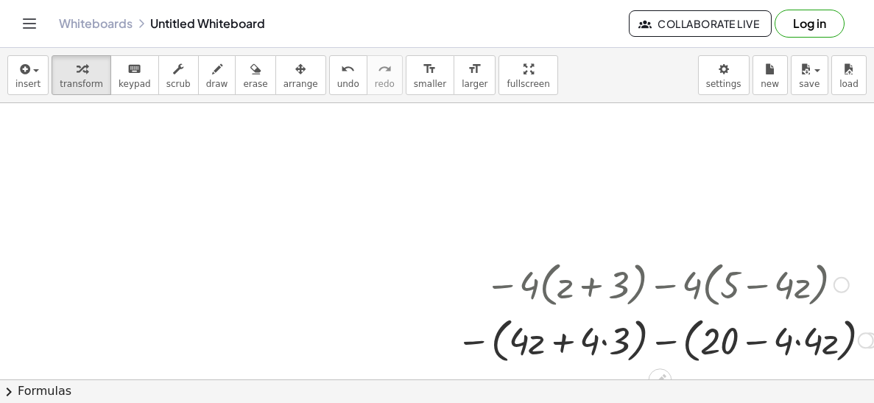
click at [770, 341] on div at bounding box center [666, 339] width 435 height 56
click at [780, 342] on div at bounding box center [666, 339] width 435 height 56
click at [786, 343] on div at bounding box center [666, 339] width 435 height 56
click at [777, 342] on div at bounding box center [666, 339] width 435 height 56
click at [727, 347] on div at bounding box center [666, 339] width 435 height 56
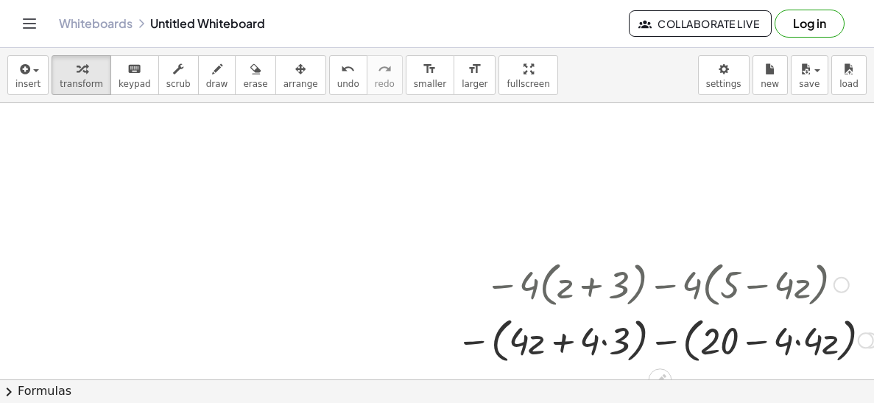
click at [744, 347] on div at bounding box center [666, 339] width 435 height 56
click at [751, 343] on div at bounding box center [666, 339] width 435 height 56
drag, startPoint x: 778, startPoint y: 342, endPoint x: 719, endPoint y: 339, distance: 59.7
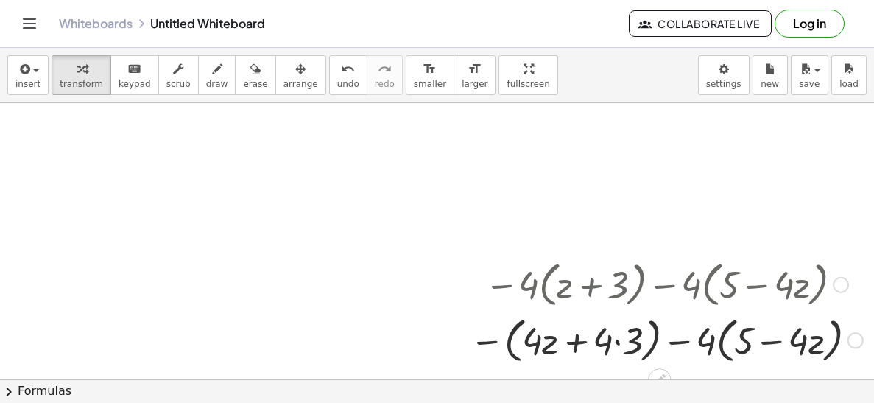
click at [740, 342] on div at bounding box center [666, 339] width 408 height 56
drag, startPoint x: 702, startPoint y: 340, endPoint x: 747, endPoint y: 337, distance: 45.7
click at [747, 337] on div at bounding box center [666, 339] width 408 height 56
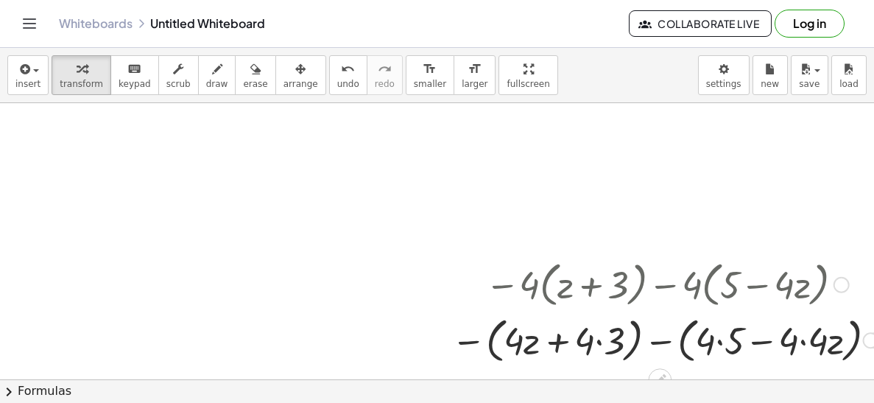
click at [735, 339] on div at bounding box center [666, 339] width 445 height 56
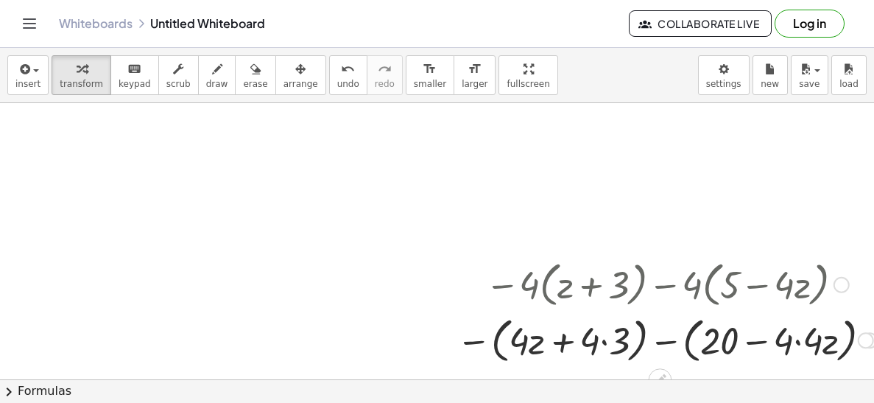
click at [721, 341] on div at bounding box center [666, 339] width 435 height 56
drag, startPoint x: 780, startPoint y: 342, endPoint x: 758, endPoint y: 340, distance: 22.2
click at [758, 340] on div at bounding box center [666, 339] width 435 height 56
drag, startPoint x: 754, startPoint y: 342, endPoint x: 727, endPoint y: 342, distance: 26.5
click at [727, 342] on div at bounding box center [666, 339] width 435 height 56
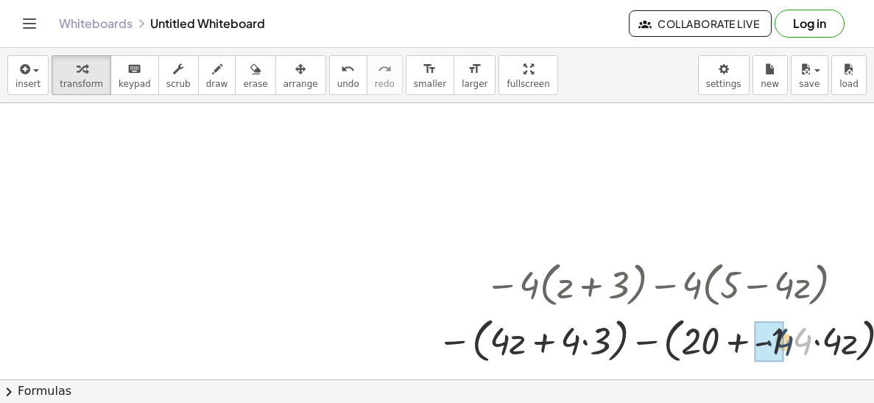
drag, startPoint x: 799, startPoint y: 341, endPoint x: 778, endPoint y: 342, distance: 20.6
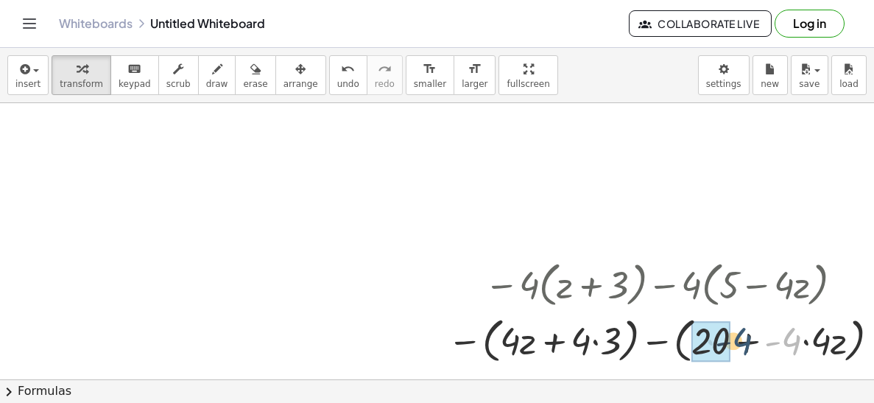
drag, startPoint x: 792, startPoint y: 342, endPoint x: 739, endPoint y: 342, distance: 53.0
click at [739, 342] on div at bounding box center [666, 339] width 452 height 56
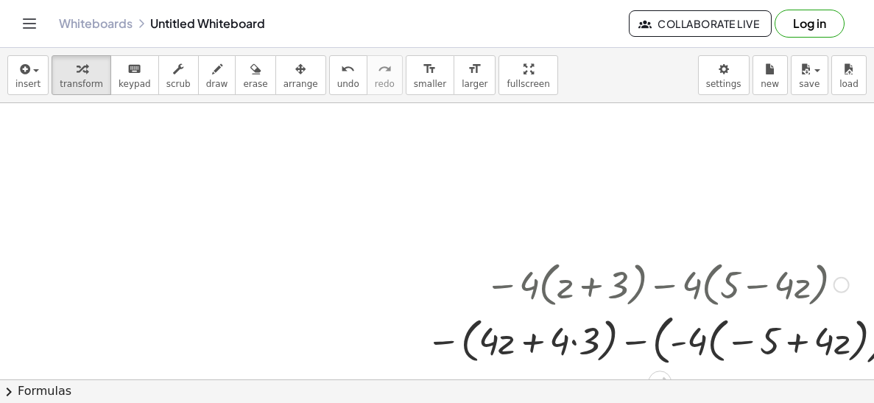
click at [741, 345] on div at bounding box center [666, 338] width 495 height 61
click at [608, 346] on div at bounding box center [666, 338] width 495 height 61
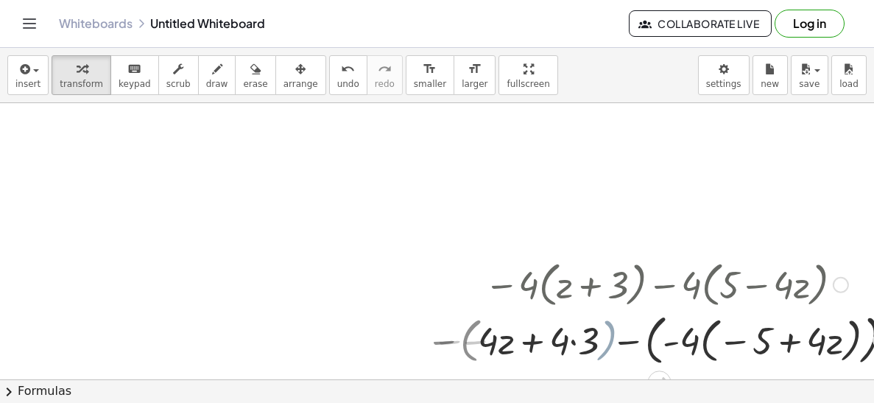
click at [556, 339] on div at bounding box center [666, 338] width 459 height 61
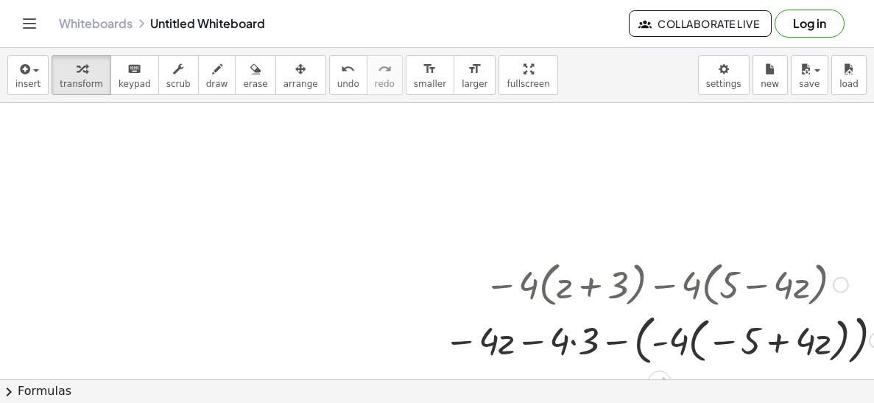
click at [590, 338] on div at bounding box center [666, 338] width 459 height 61
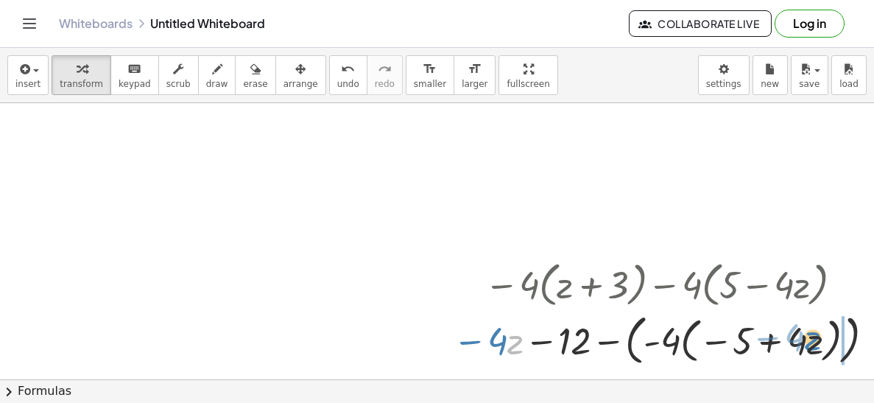
drag, startPoint x: 514, startPoint y: 347, endPoint x: 802, endPoint y: 342, distance: 288.6
click at [802, 342] on div at bounding box center [666, 338] width 442 height 61
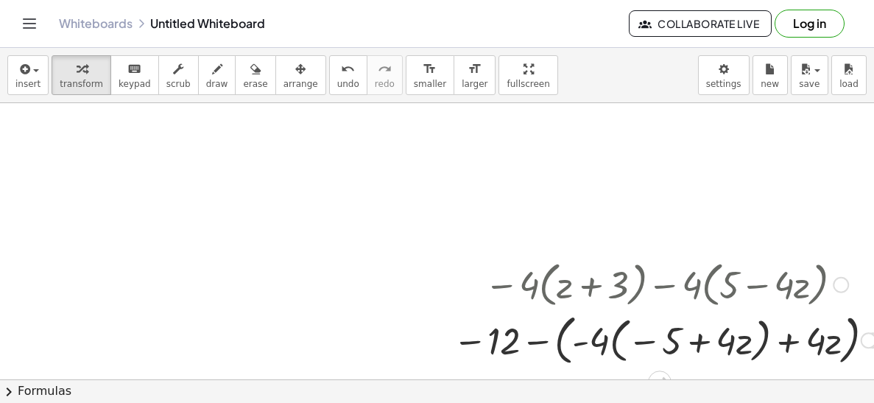
click at [810, 338] on div at bounding box center [666, 338] width 442 height 61
click at [742, 345] on div at bounding box center [666, 338] width 442 height 61
drag, startPoint x: 741, startPoint y: 345, endPoint x: 814, endPoint y: 339, distance: 73.1
click at [814, 339] on div at bounding box center [666, 338] width 442 height 61
click at [732, 345] on div at bounding box center [666, 338] width 442 height 61
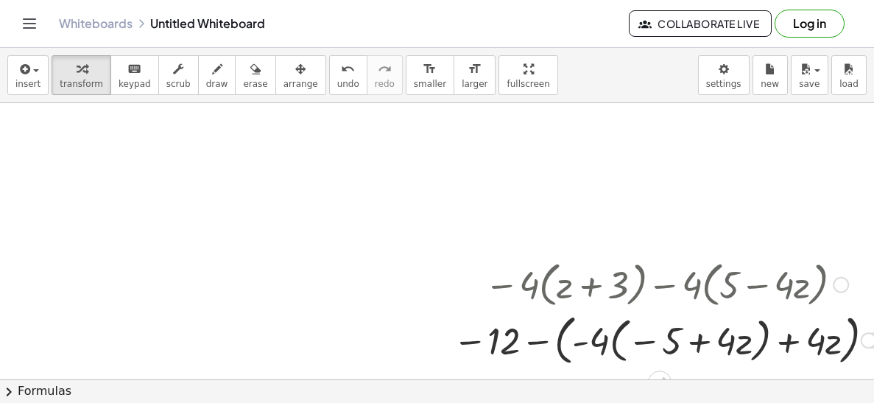
click at [732, 345] on div at bounding box center [666, 338] width 442 height 61
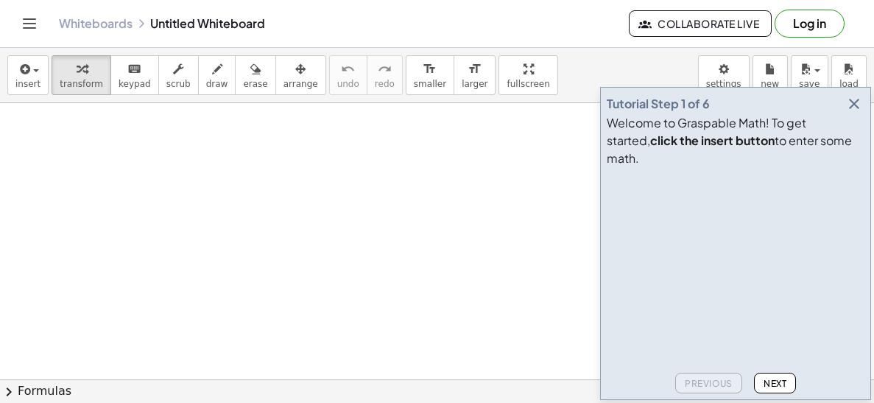
click at [855, 113] on icon "button" at bounding box center [854, 104] width 18 height 18
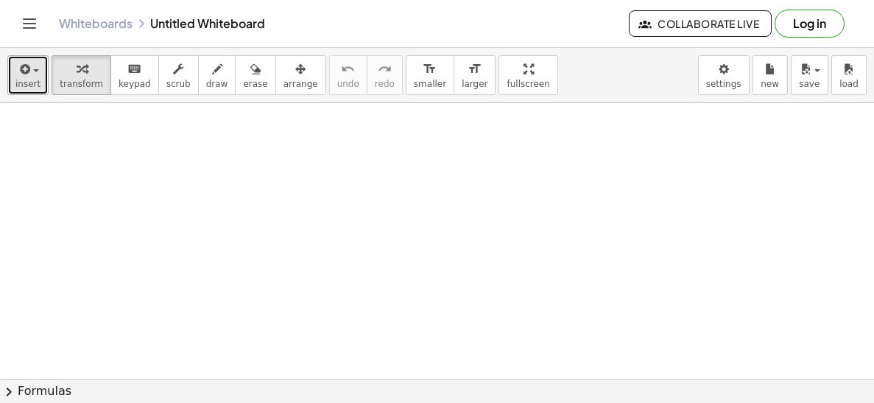
click at [36, 75] on div "button" at bounding box center [27, 69] width 25 height 18
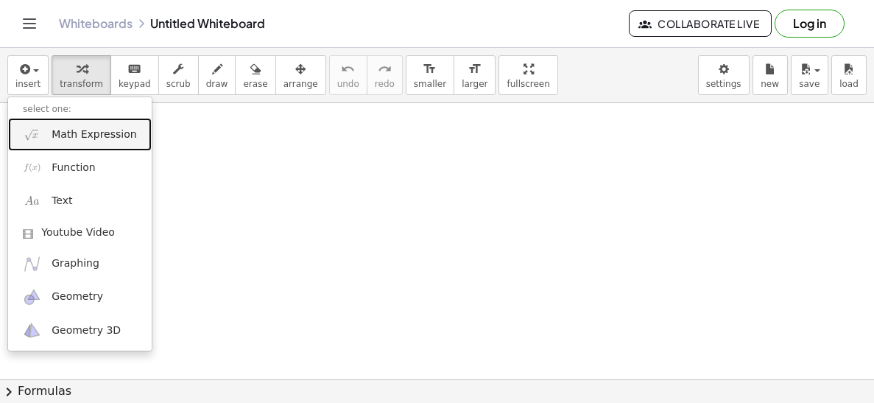
click at [71, 136] on span "Math Expression" at bounding box center [94, 134] width 85 height 15
